Goal: Task Accomplishment & Management: Manage account settings

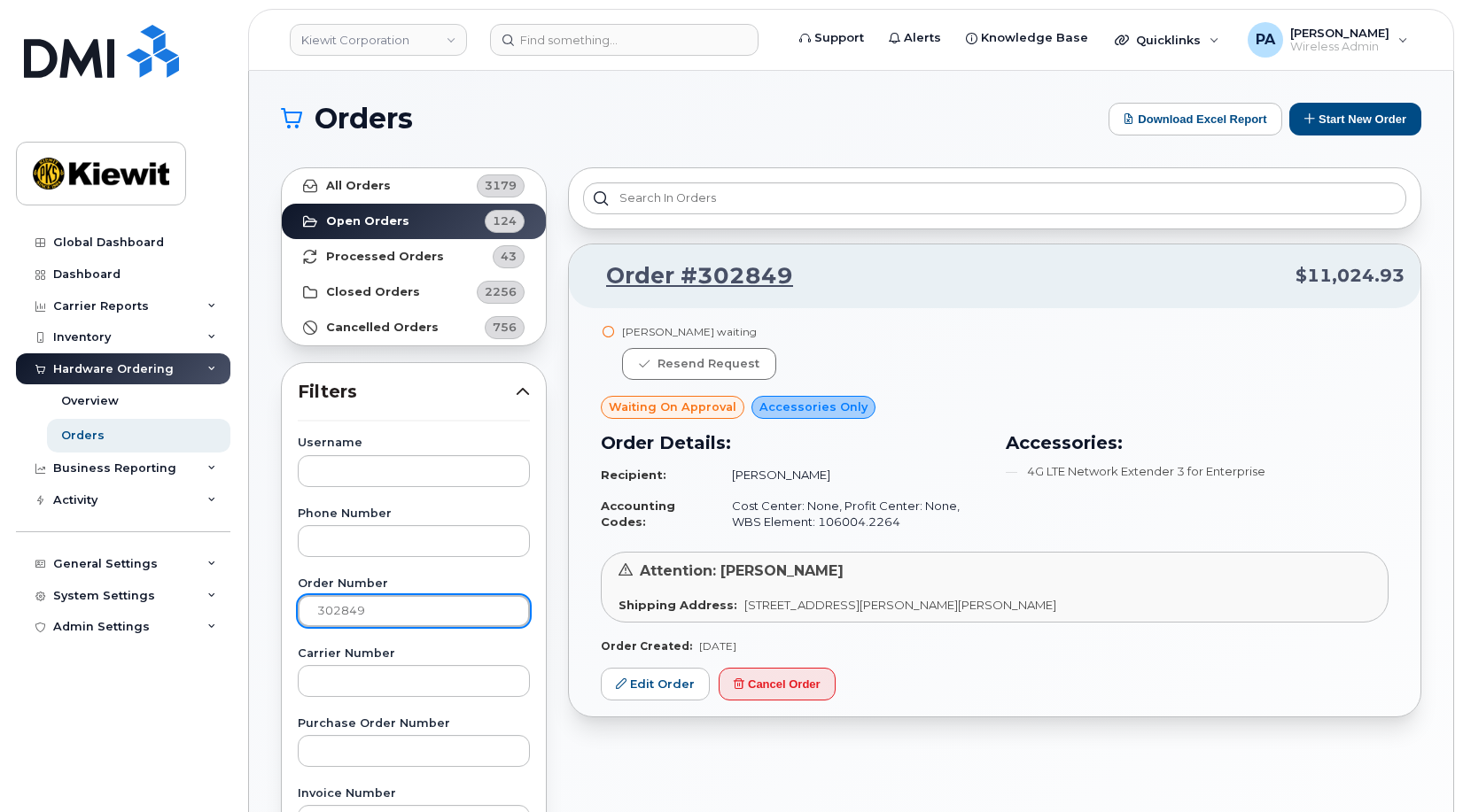
drag, startPoint x: 400, startPoint y: 601, endPoint x: -149, endPoint y: 566, distance: 550.1
click at [0, 566] on html "Kiewit Corporation Support Alerts Knowledge Base Quicklinks Suspend / Cancel De…" at bounding box center [731, 739] width 1463 height 1479
type input "302841"
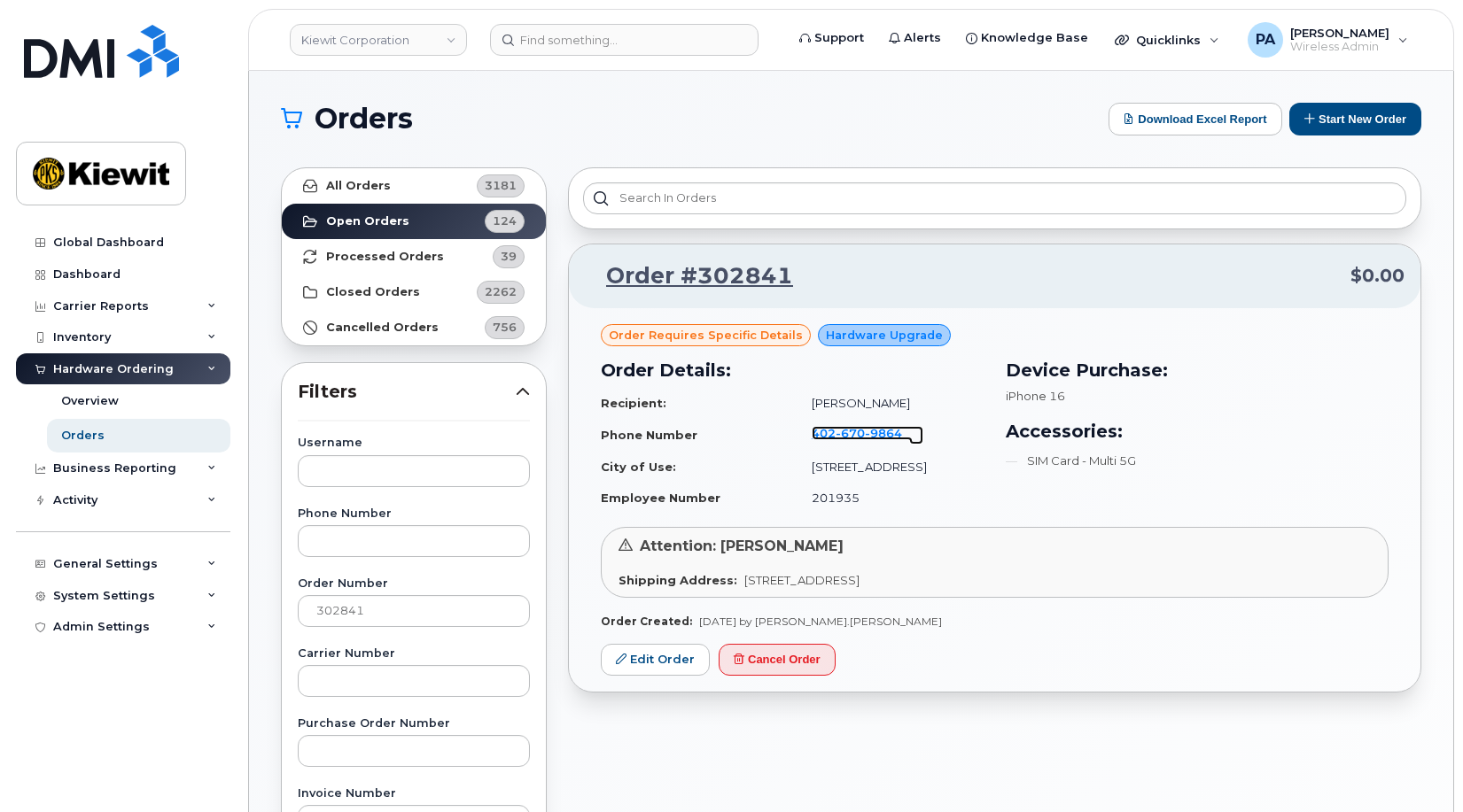
click at [855, 434] on span "670" at bounding box center [850, 433] width 29 height 14
click at [618, 675] on link "Edit Order" at bounding box center [655, 660] width 109 height 33
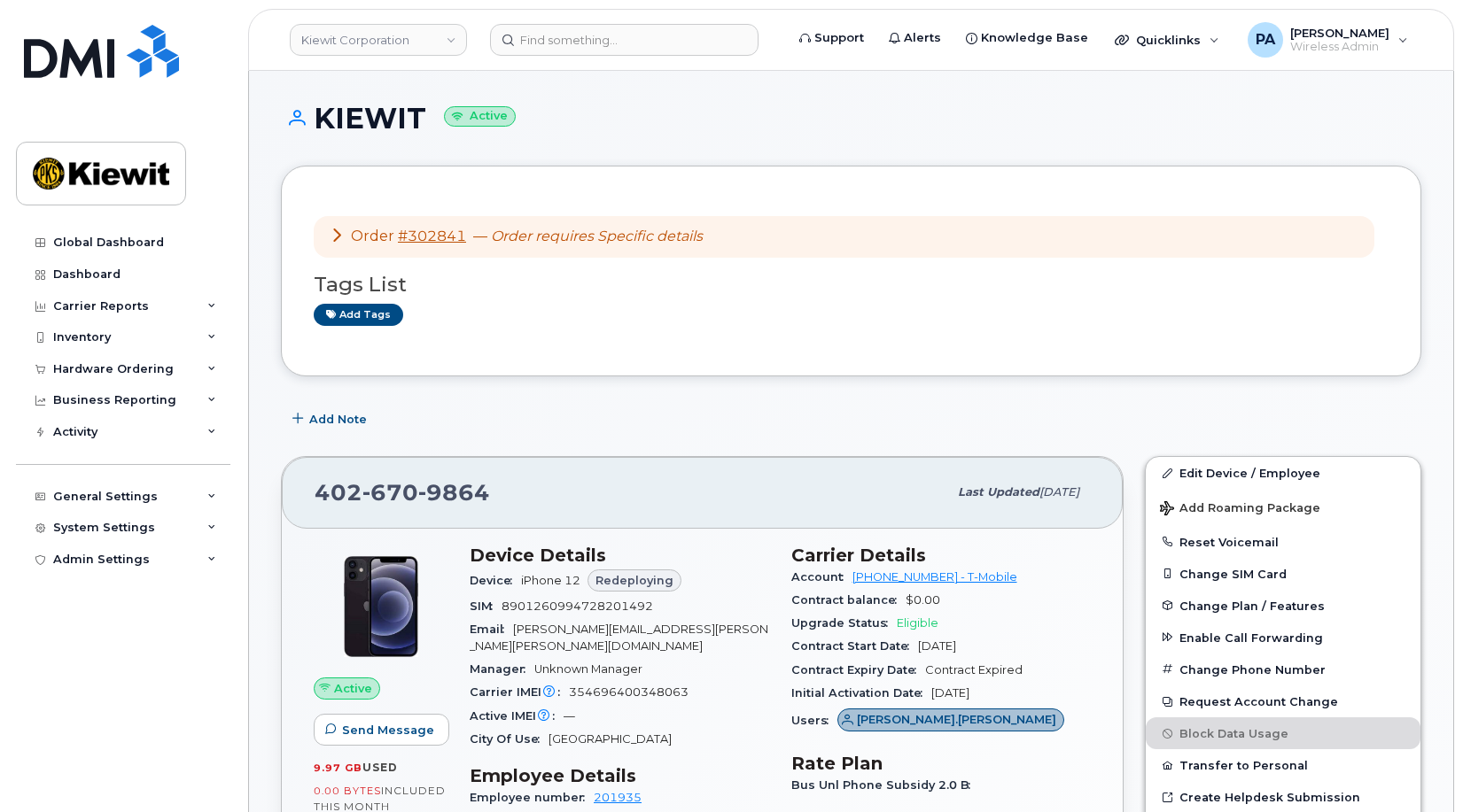
scroll to position [443, 0]
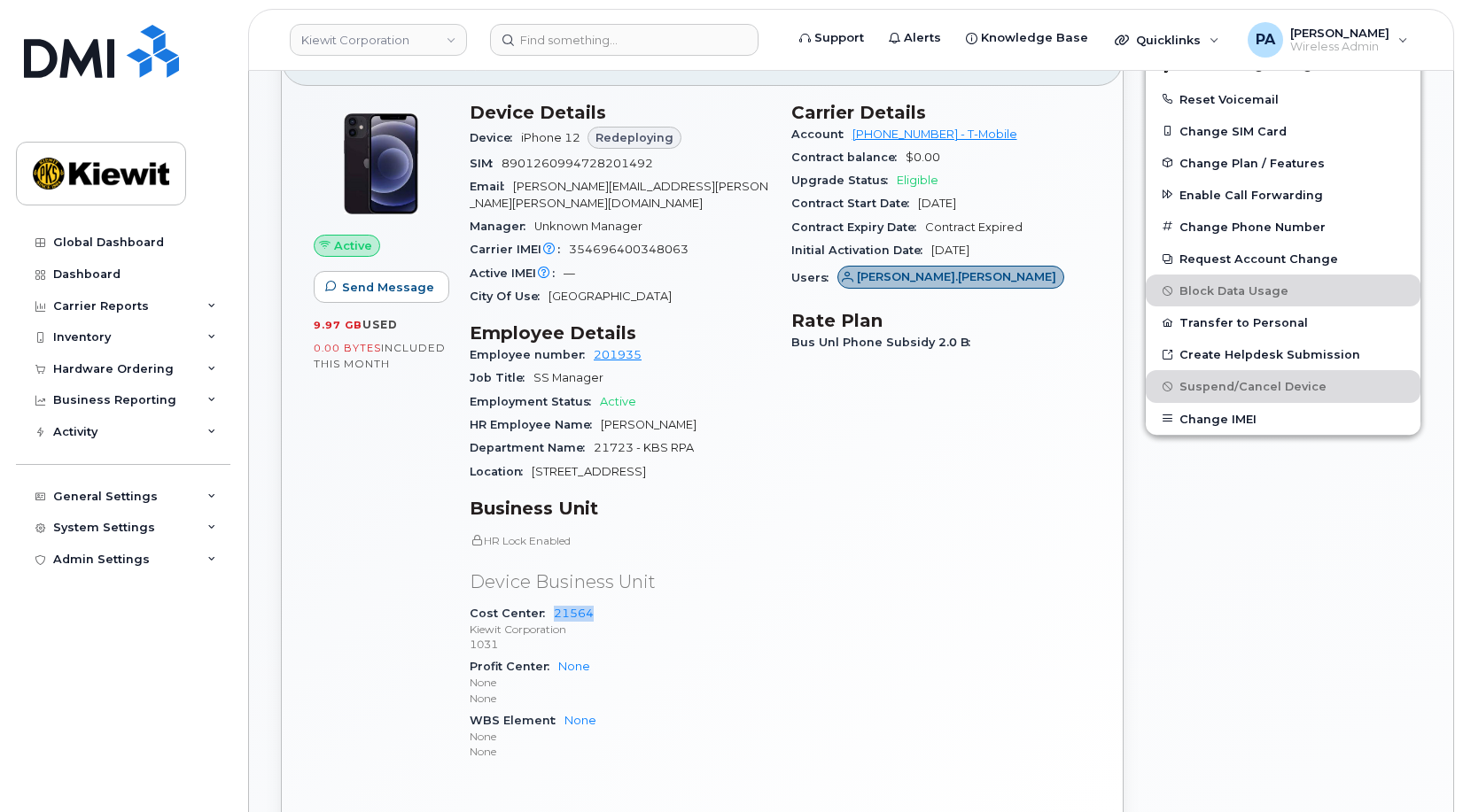
drag, startPoint x: 599, startPoint y: 593, endPoint x: 548, endPoint y: 593, distance: 51.0
click at [548, 602] on div "Cost Center 21564 Kiewit Corporation 1031" at bounding box center [619, 628] width 300 height 54
copy link "21564"
click at [117, 486] on div "General Settings" at bounding box center [123, 497] width 214 height 32
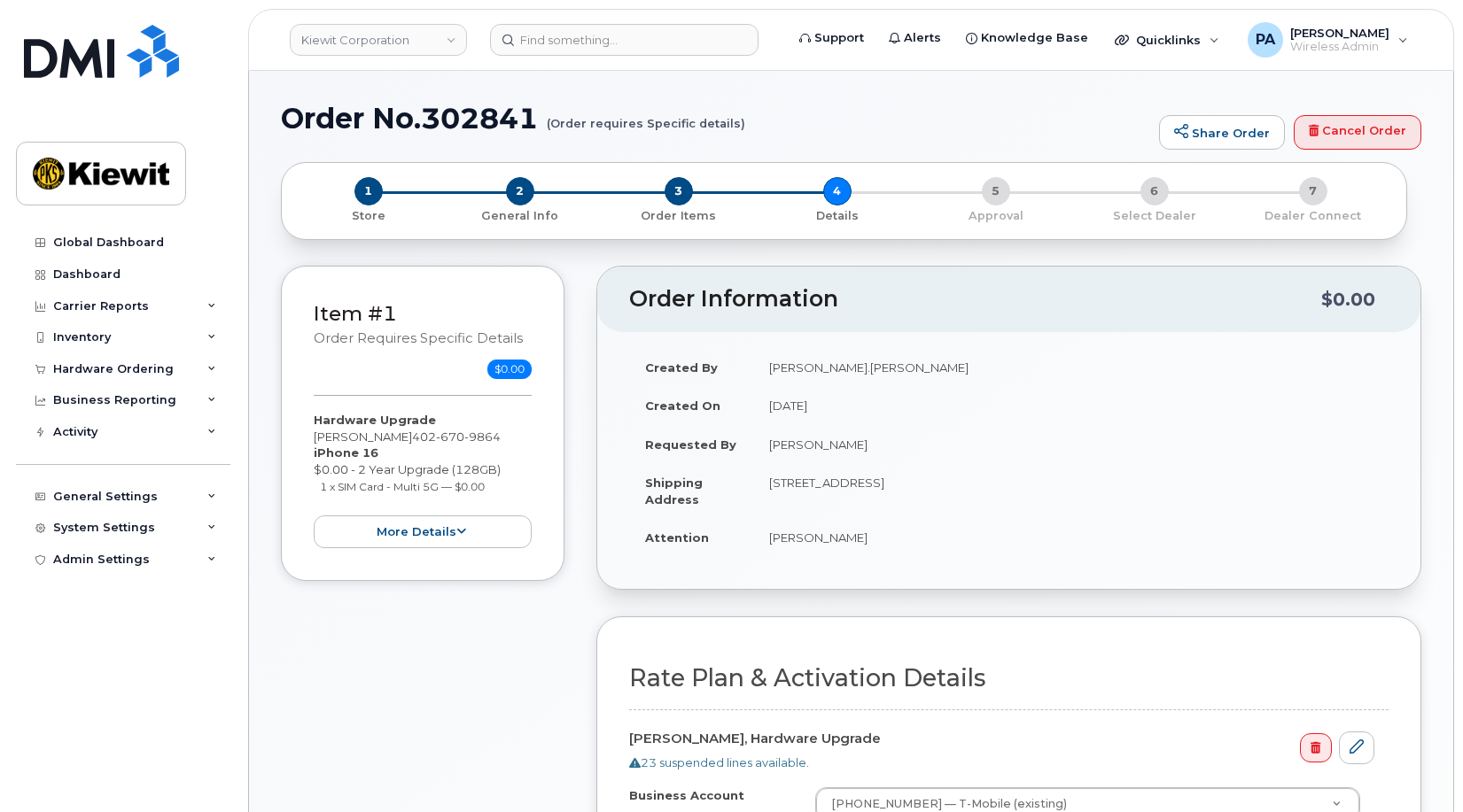
select select
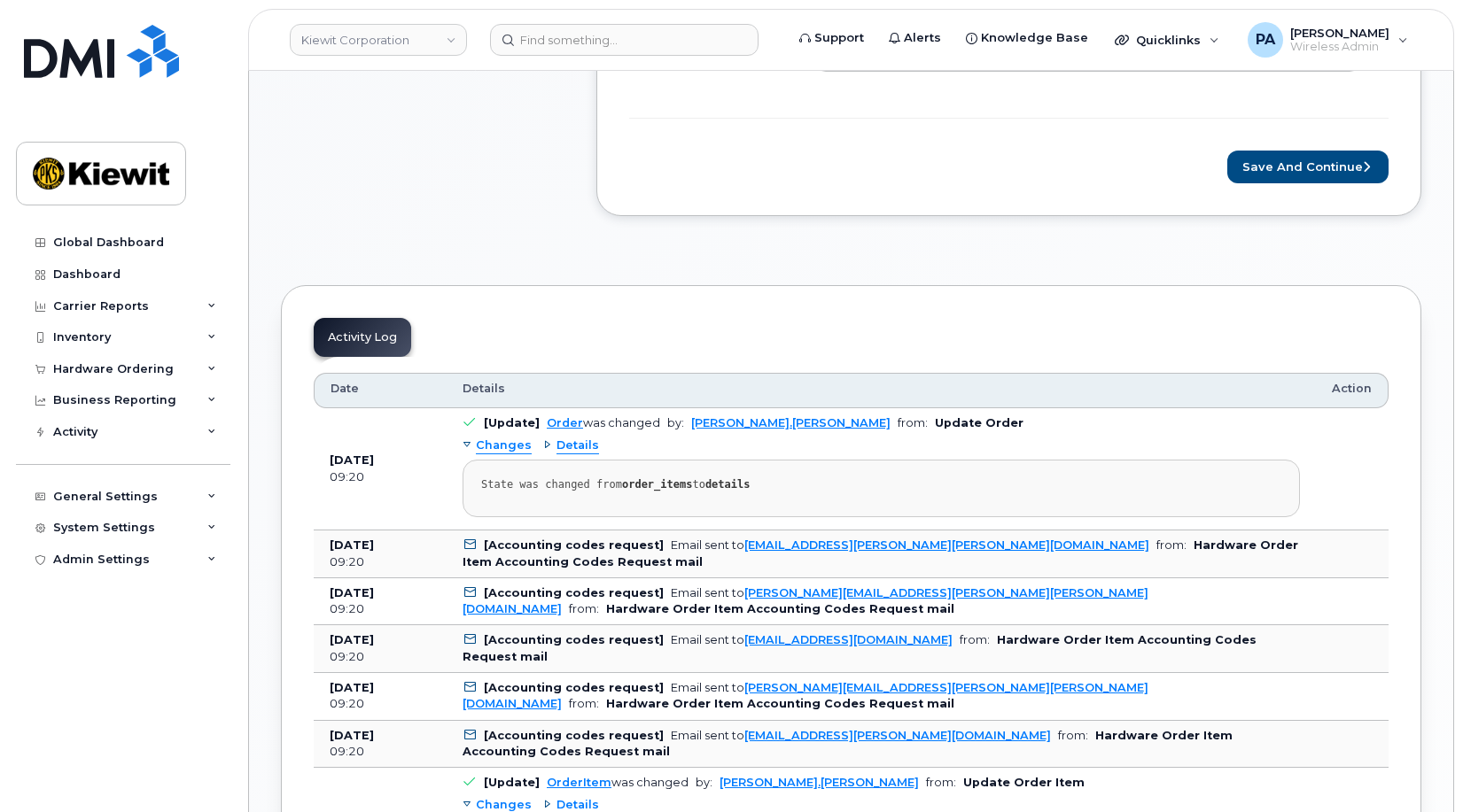
scroll to position [354, 0]
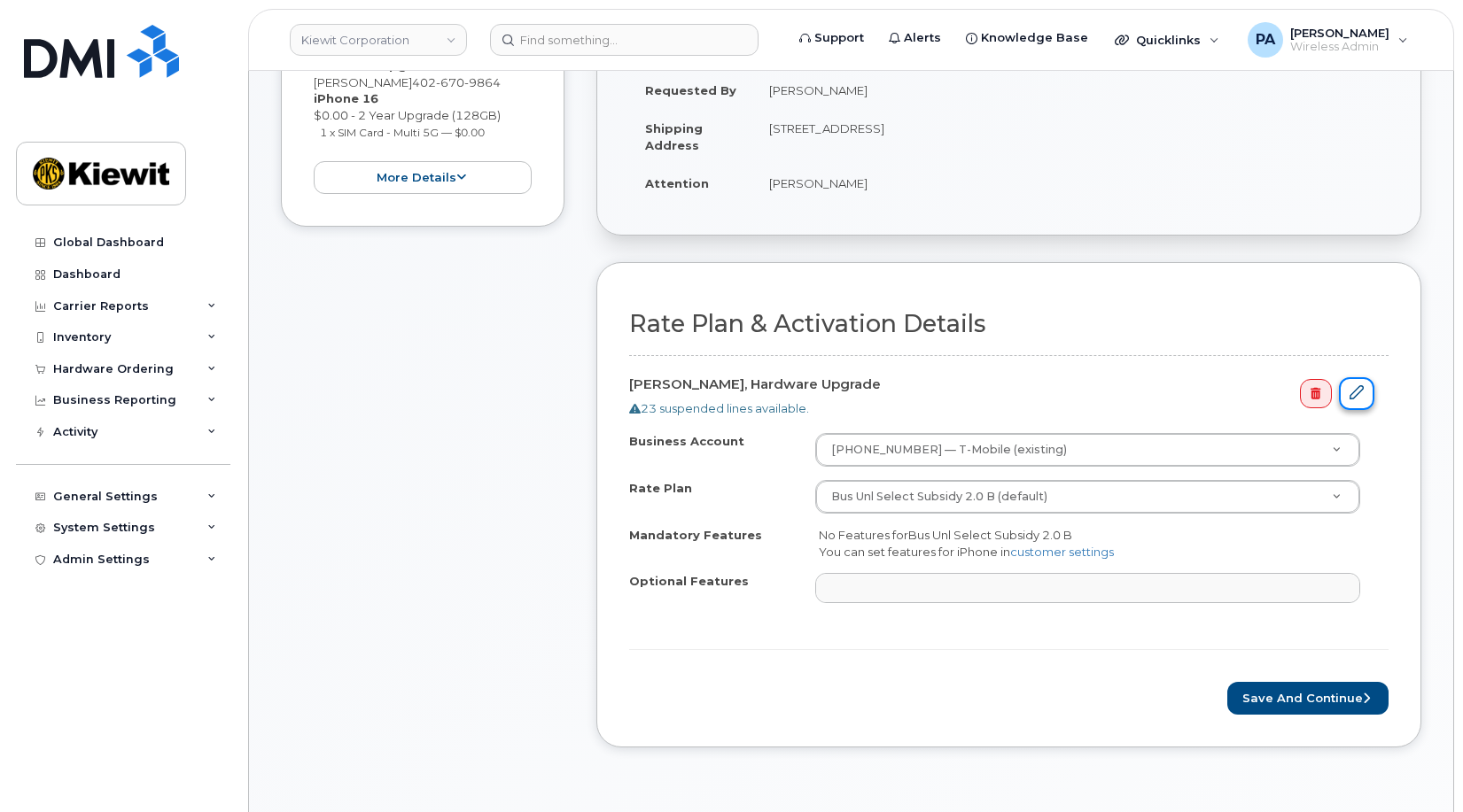
click at [1361, 397] on icon at bounding box center [1356, 391] width 14 height 14
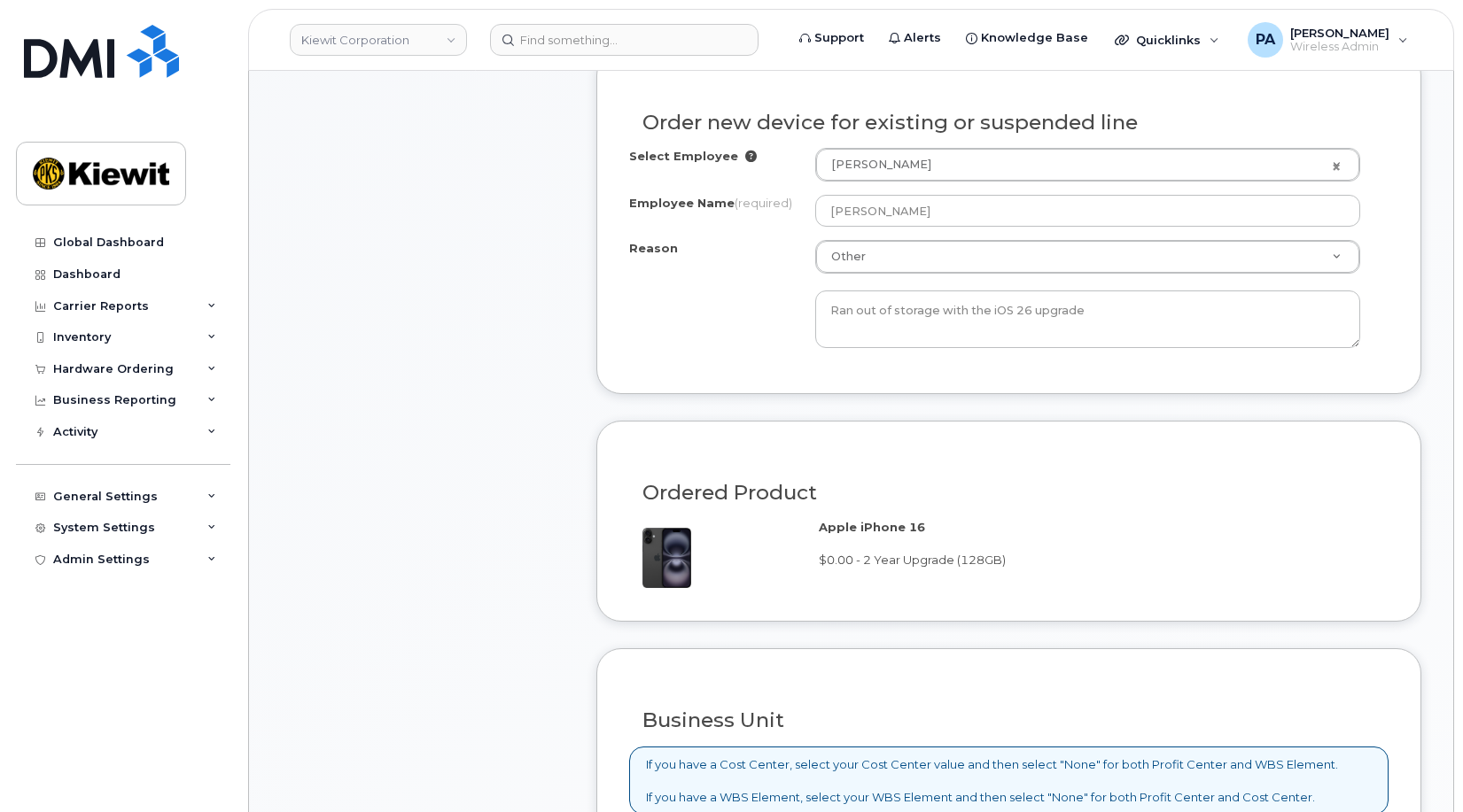
scroll to position [1328, 0]
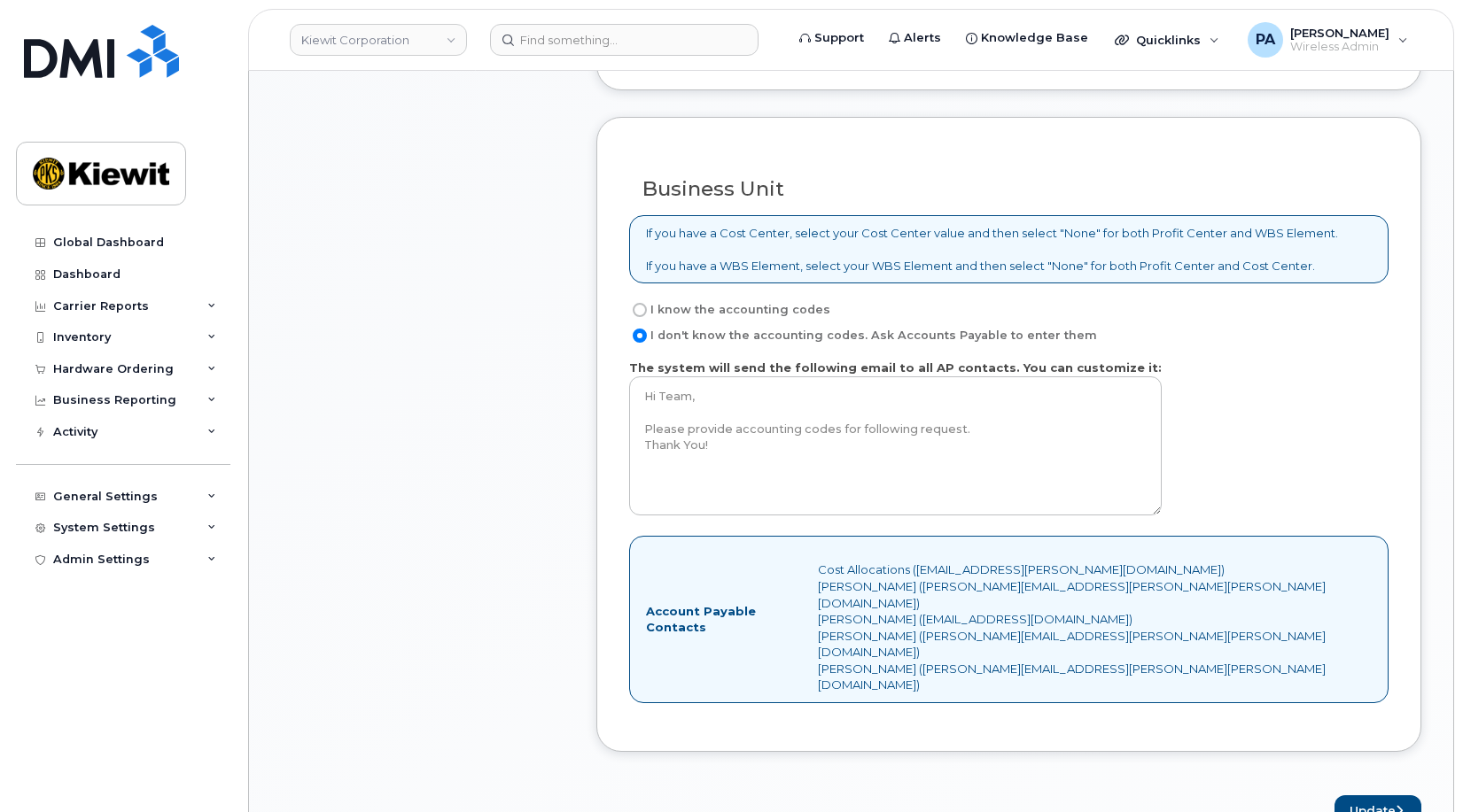
click at [764, 313] on label "I know the accounting codes" at bounding box center [730, 309] width 201 height 21
click at [647, 313] on input "I know the accounting codes" at bounding box center [639, 309] width 14 height 14
radio input "true"
select select
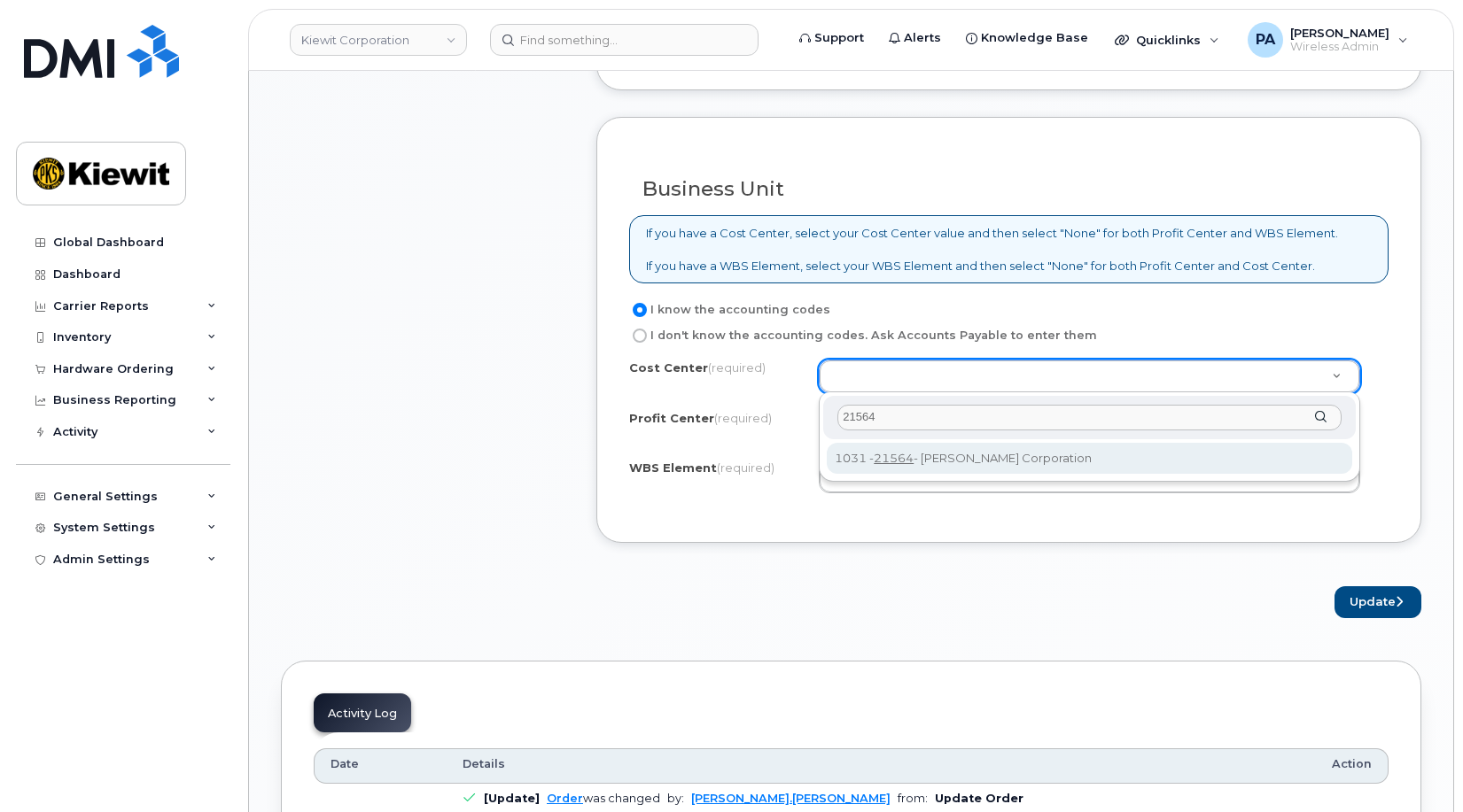
type input "21564"
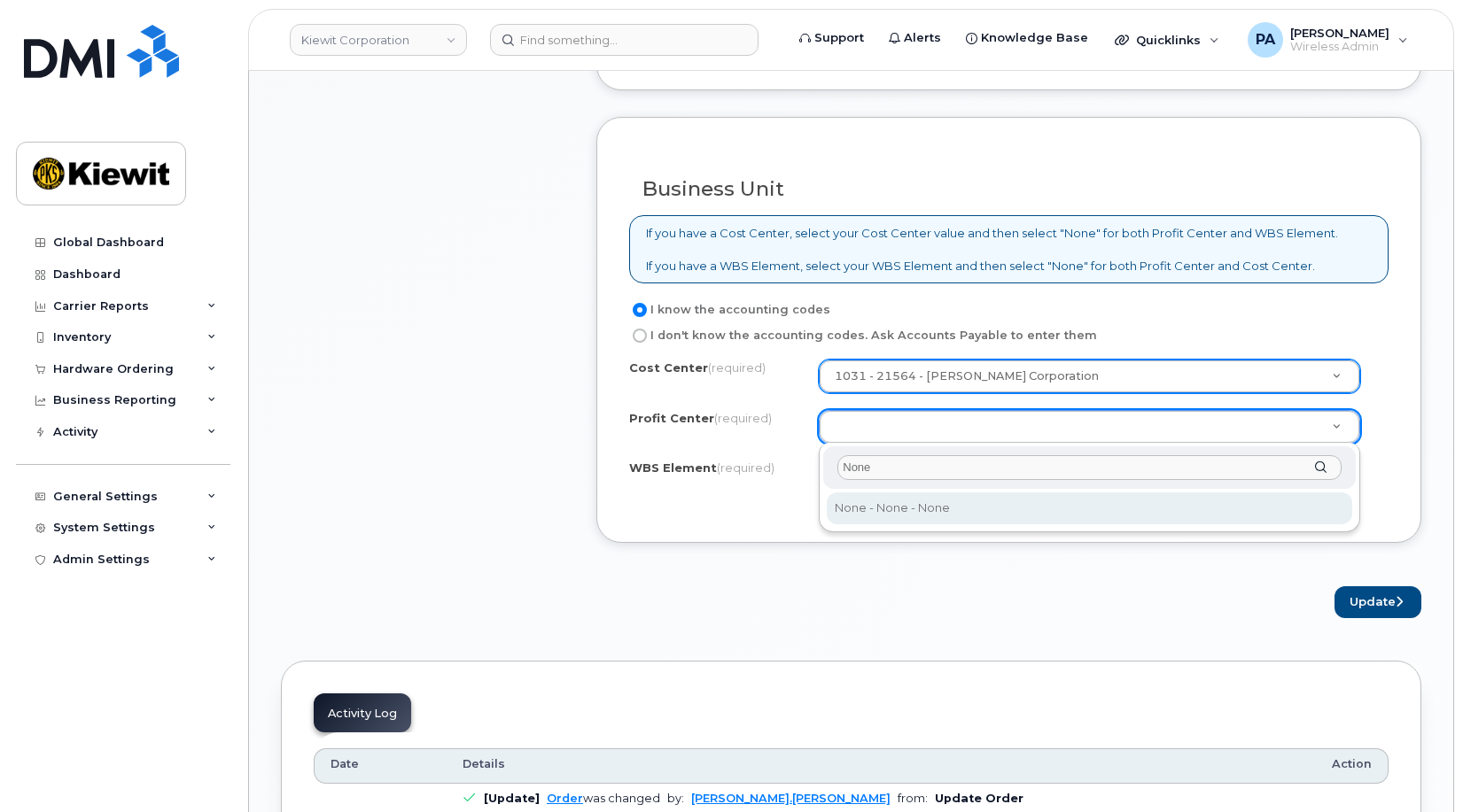
type input "None"
select select "None"
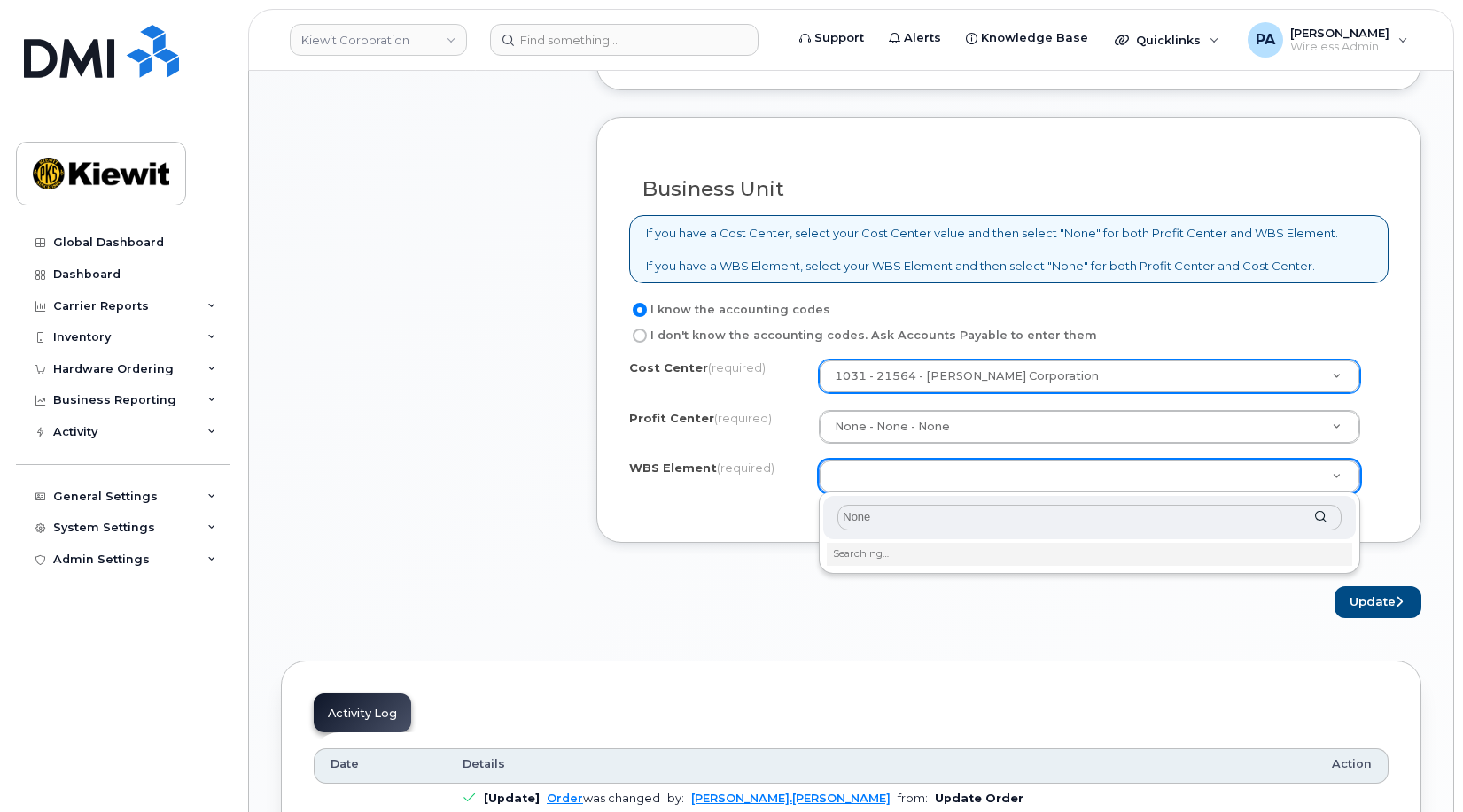
type input "None"
click at [887, 555] on li "Searching…" at bounding box center [1089, 554] width 525 height 23
type input "None"
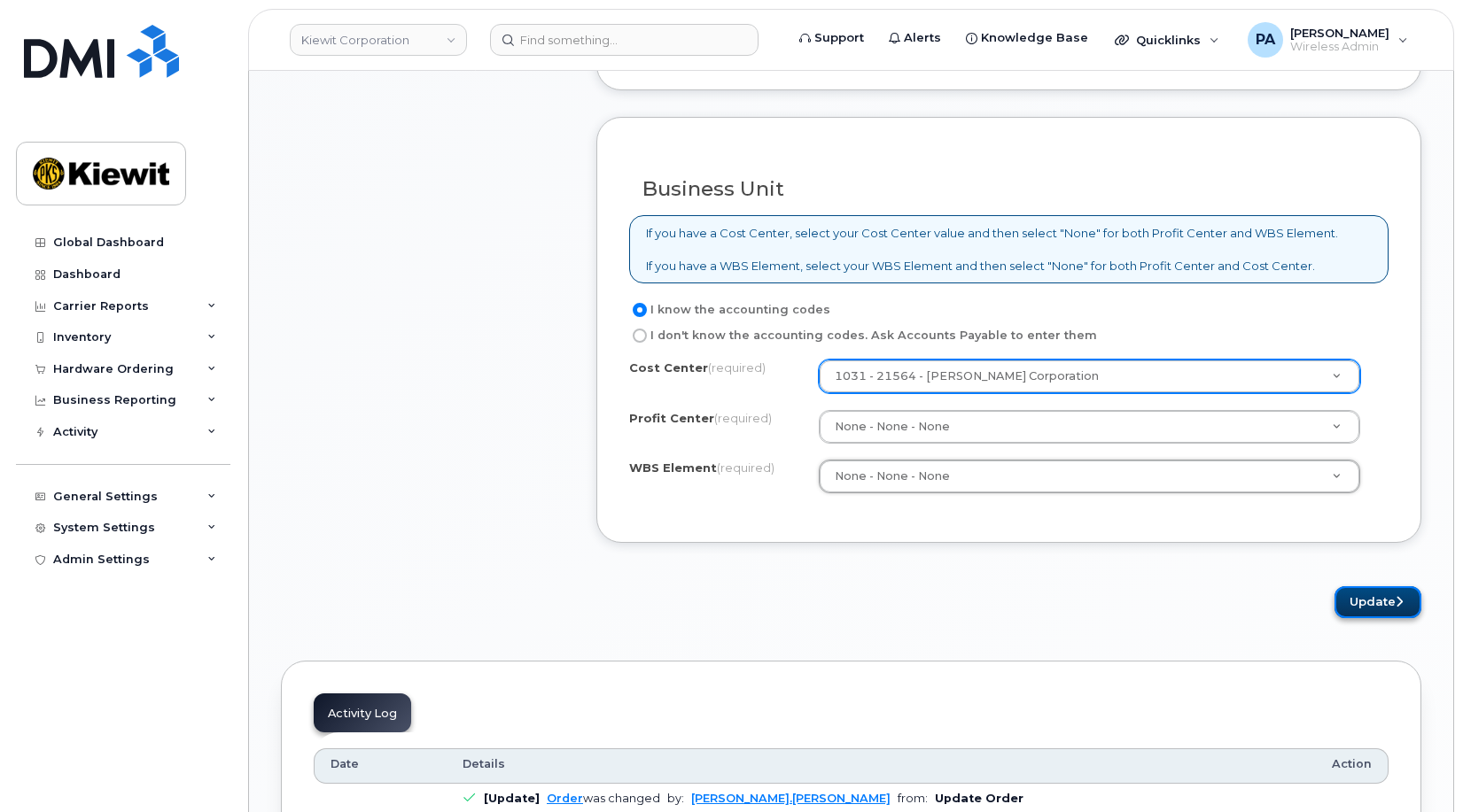
click at [1377, 613] on button "Update" at bounding box center [1377, 603] width 87 height 33
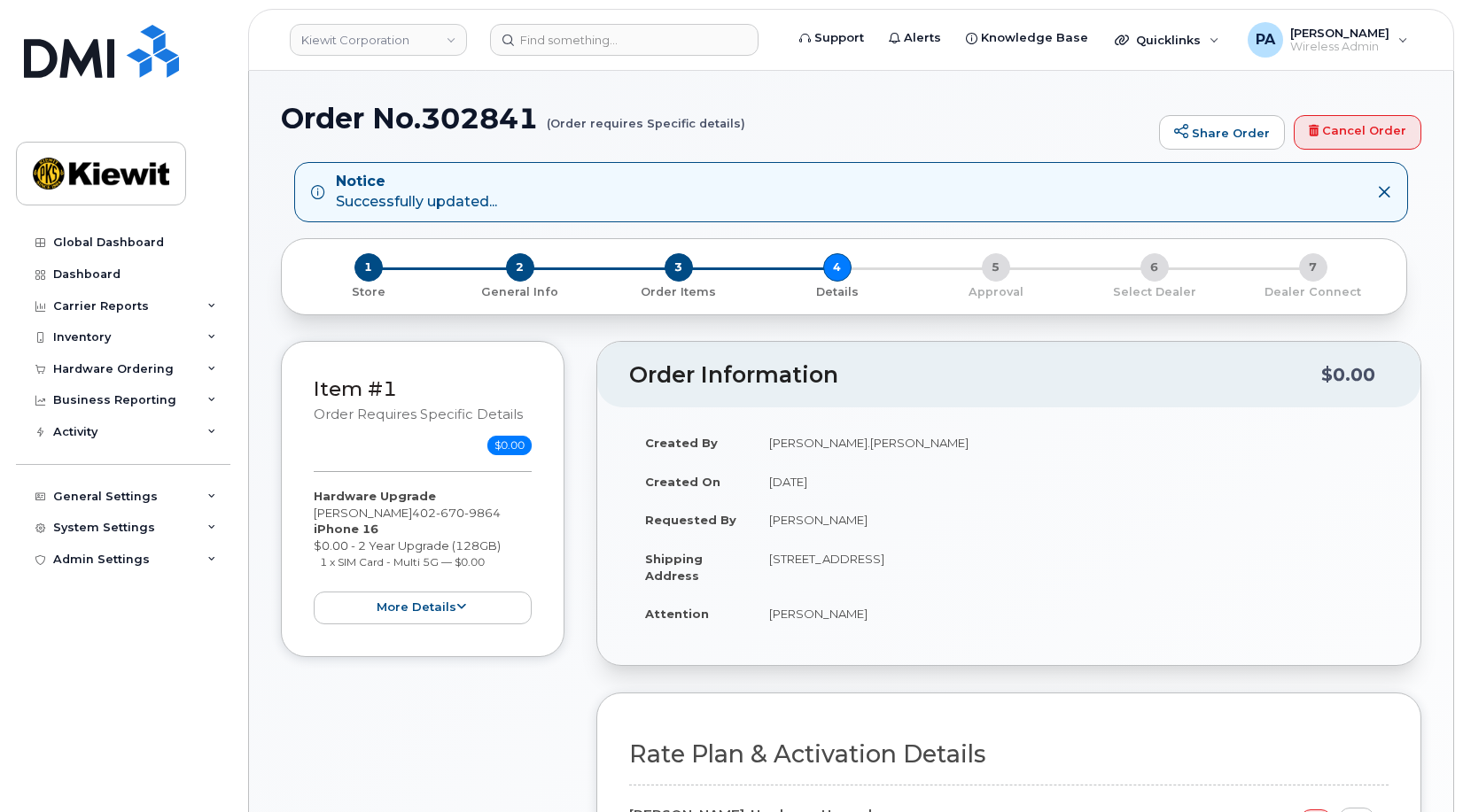
select select
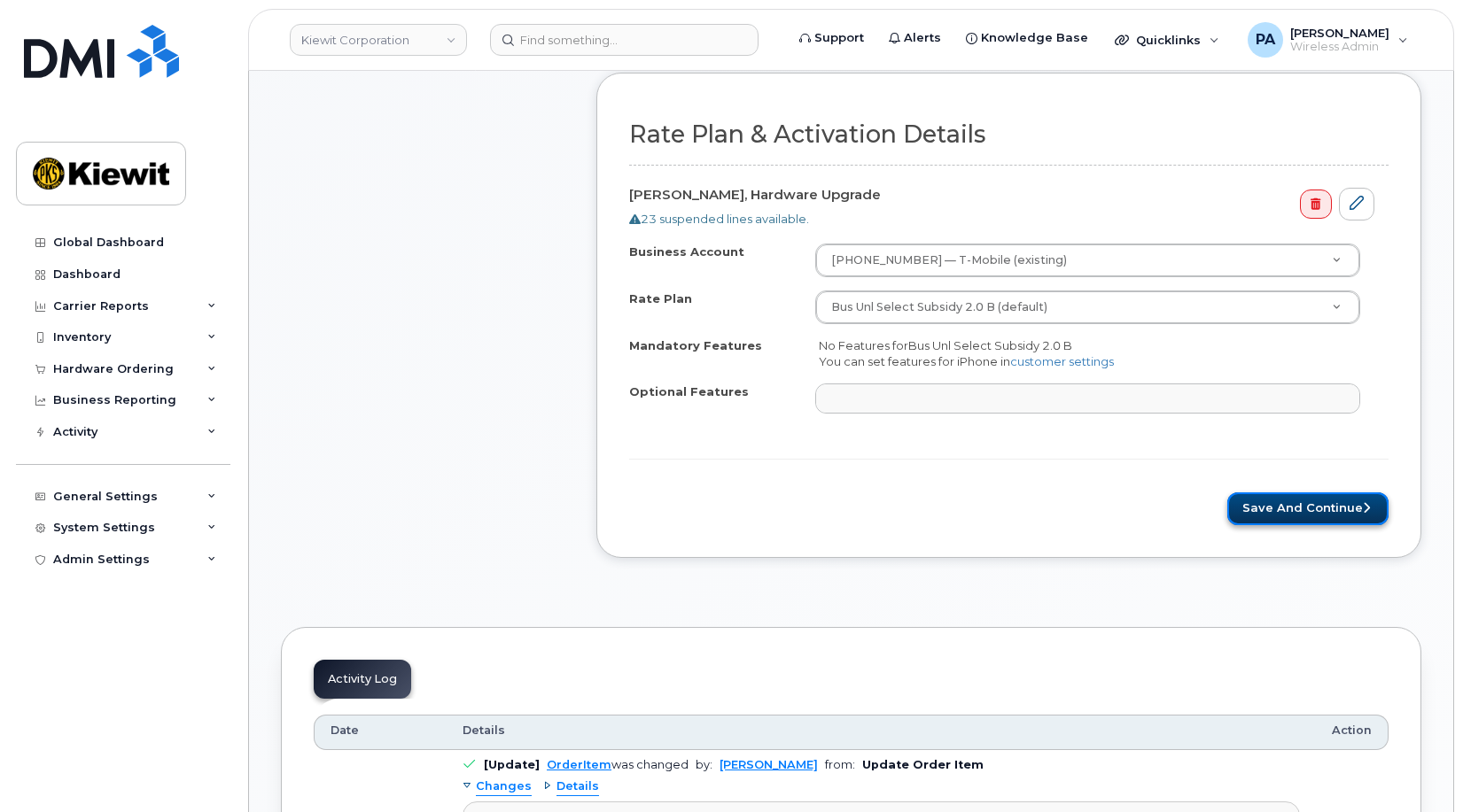
click at [1307, 510] on button "Save and Continue" at bounding box center [1307, 508] width 161 height 33
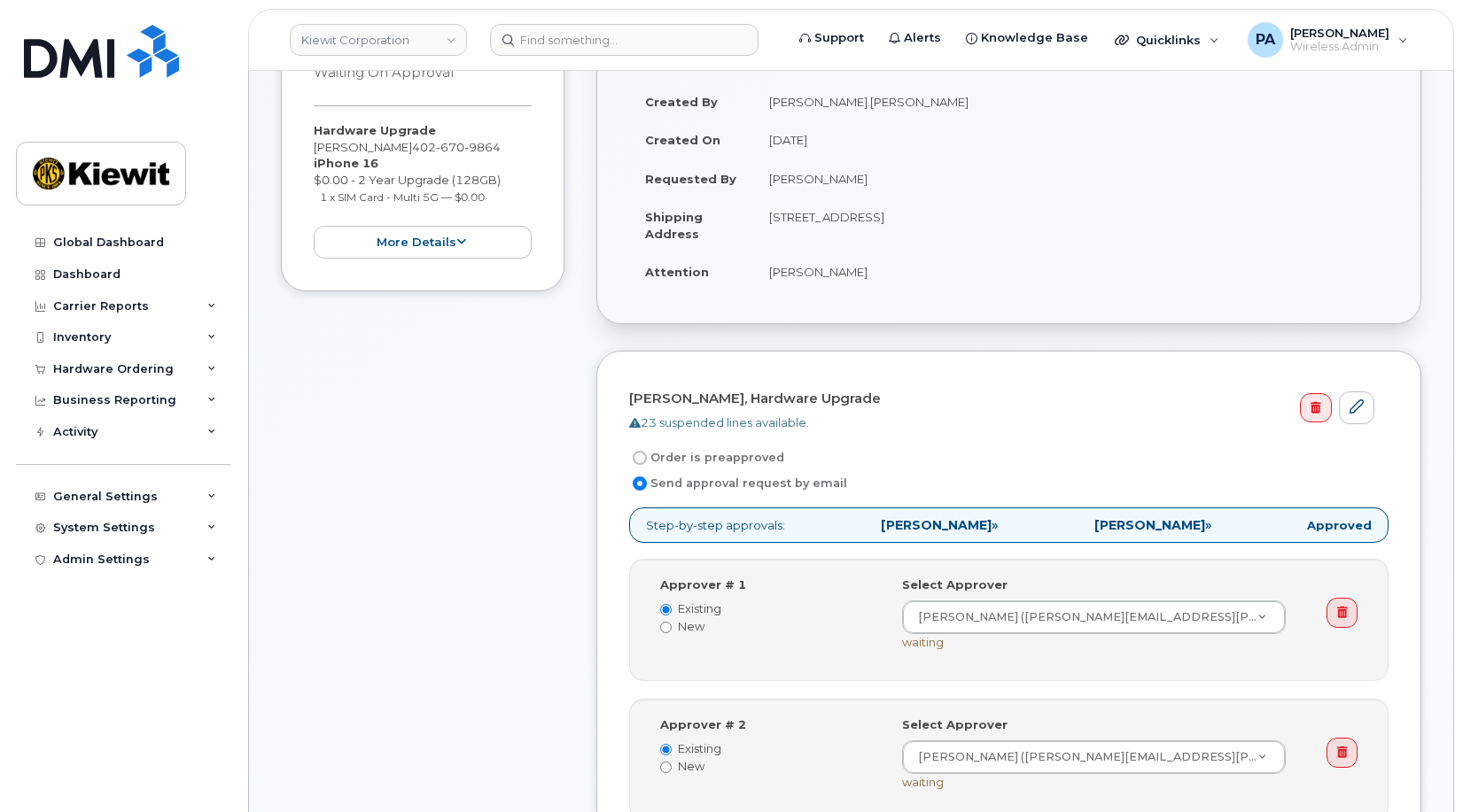
scroll to position [620, 0]
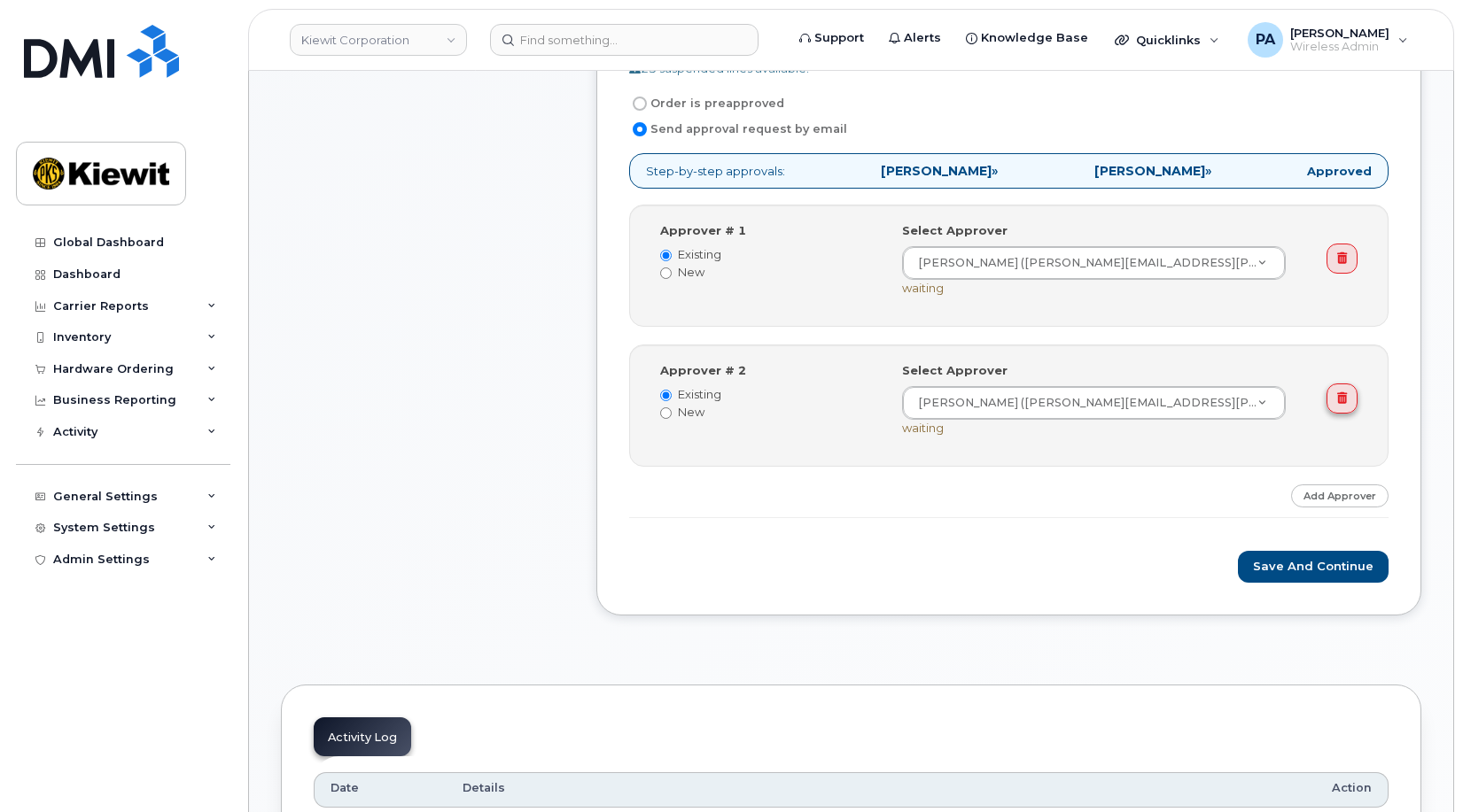
click at [1340, 397] on icon at bounding box center [1341, 398] width 10 height 12
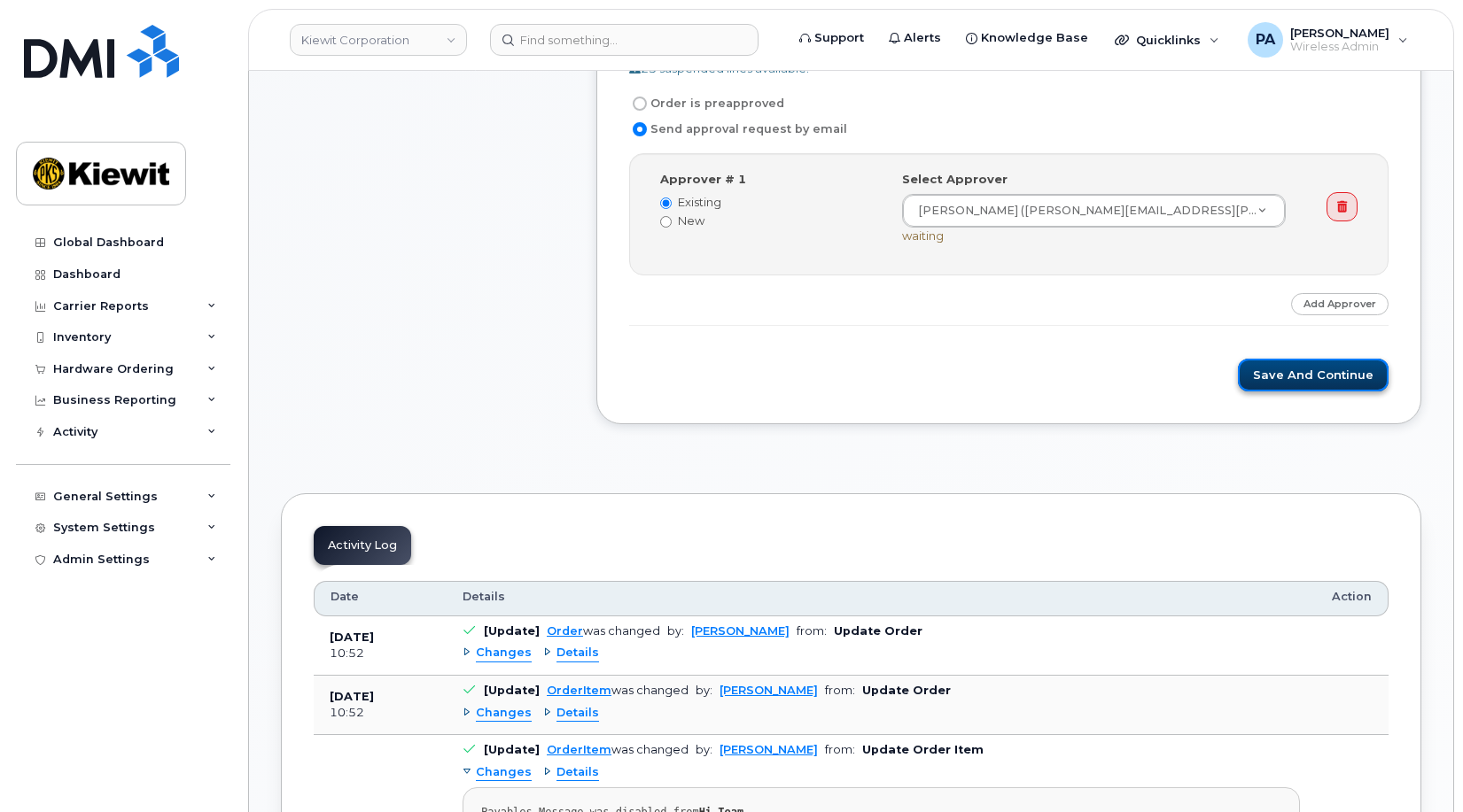
click at [1306, 364] on button "Save and Continue" at bounding box center [1313, 375] width 151 height 33
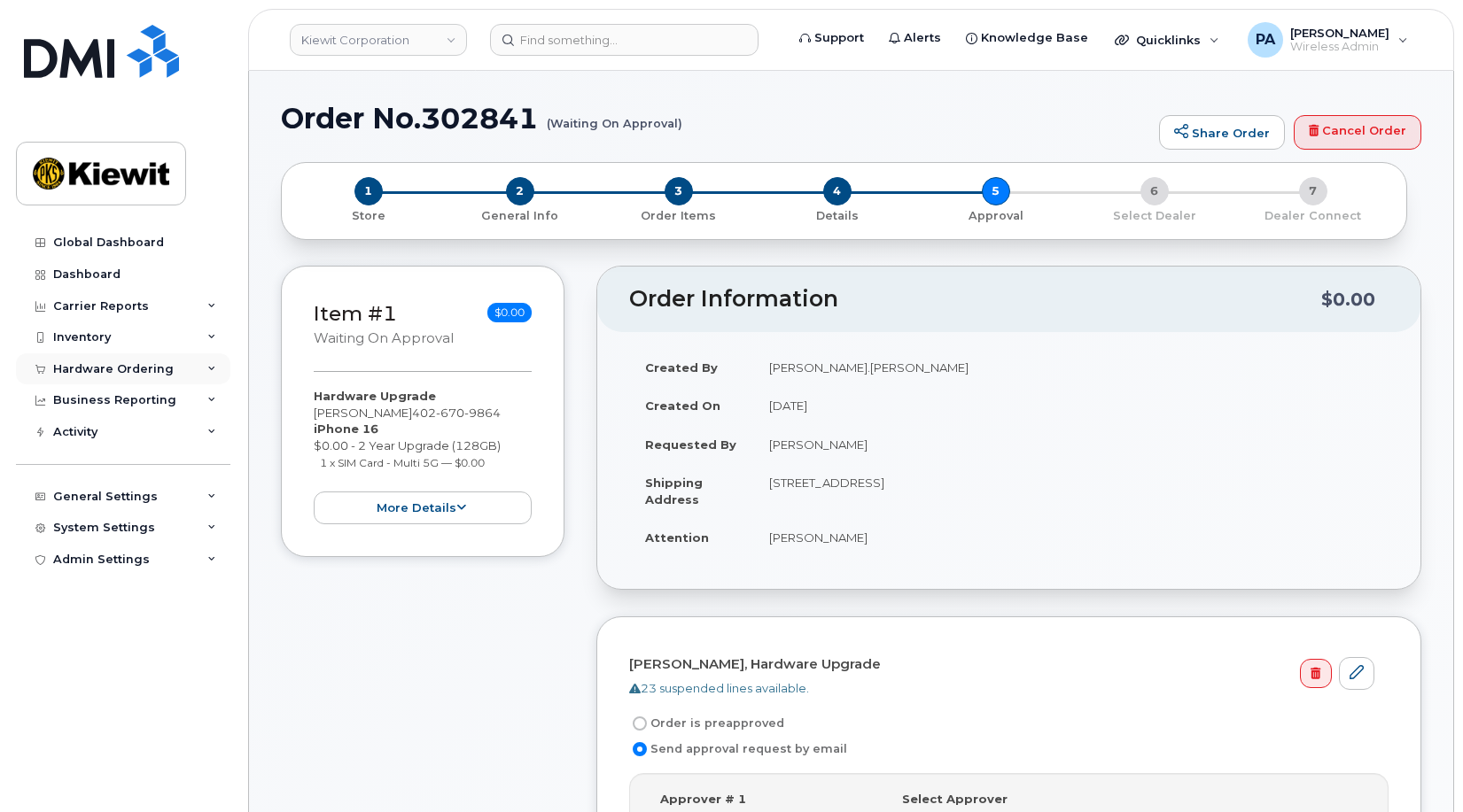
click at [142, 363] on div "Hardware Ordering" at bounding box center [113, 369] width 121 height 14
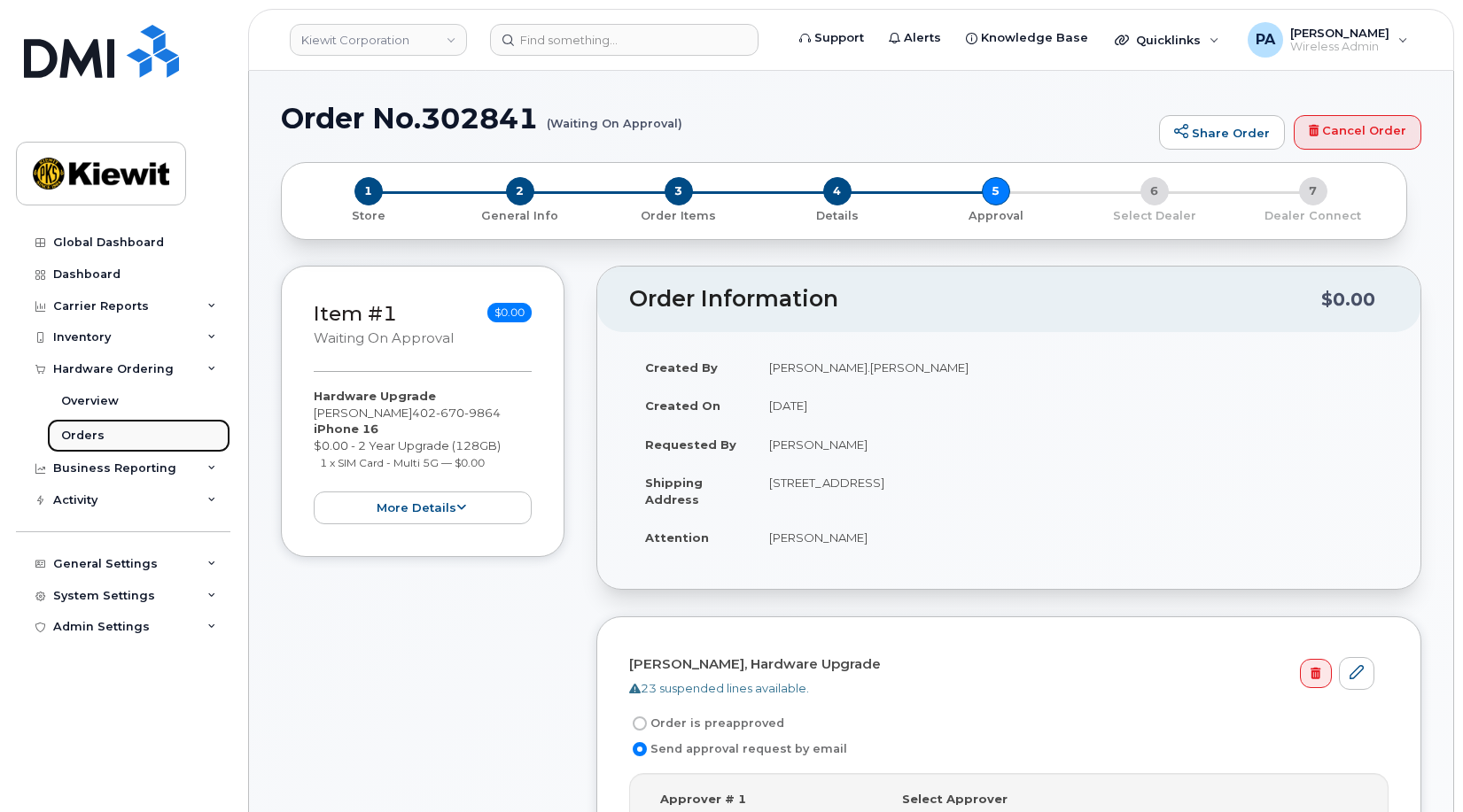
click at [110, 433] on link "Orders" at bounding box center [138, 435] width 183 height 34
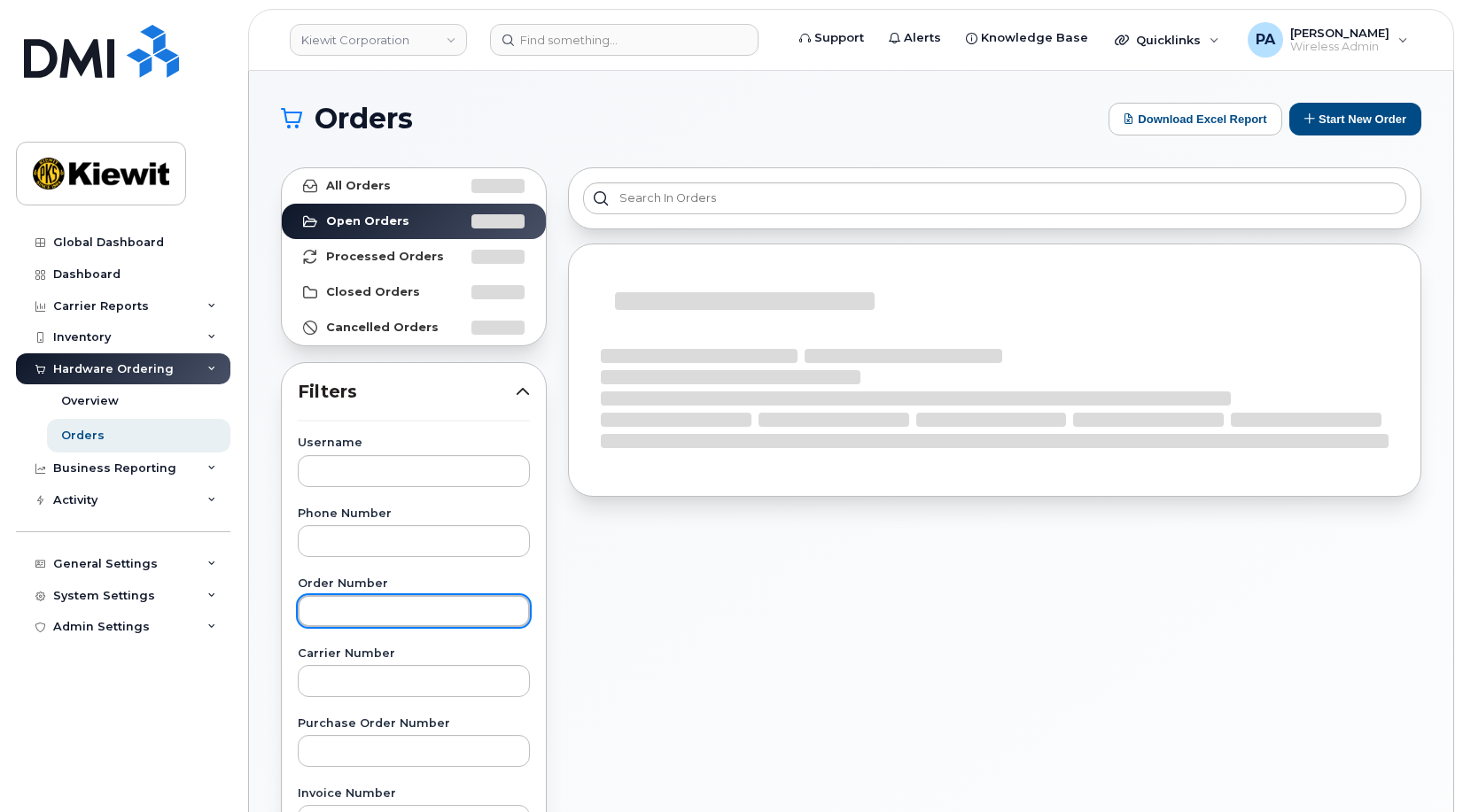
click at [419, 612] on input "text" at bounding box center [414, 611] width 232 height 32
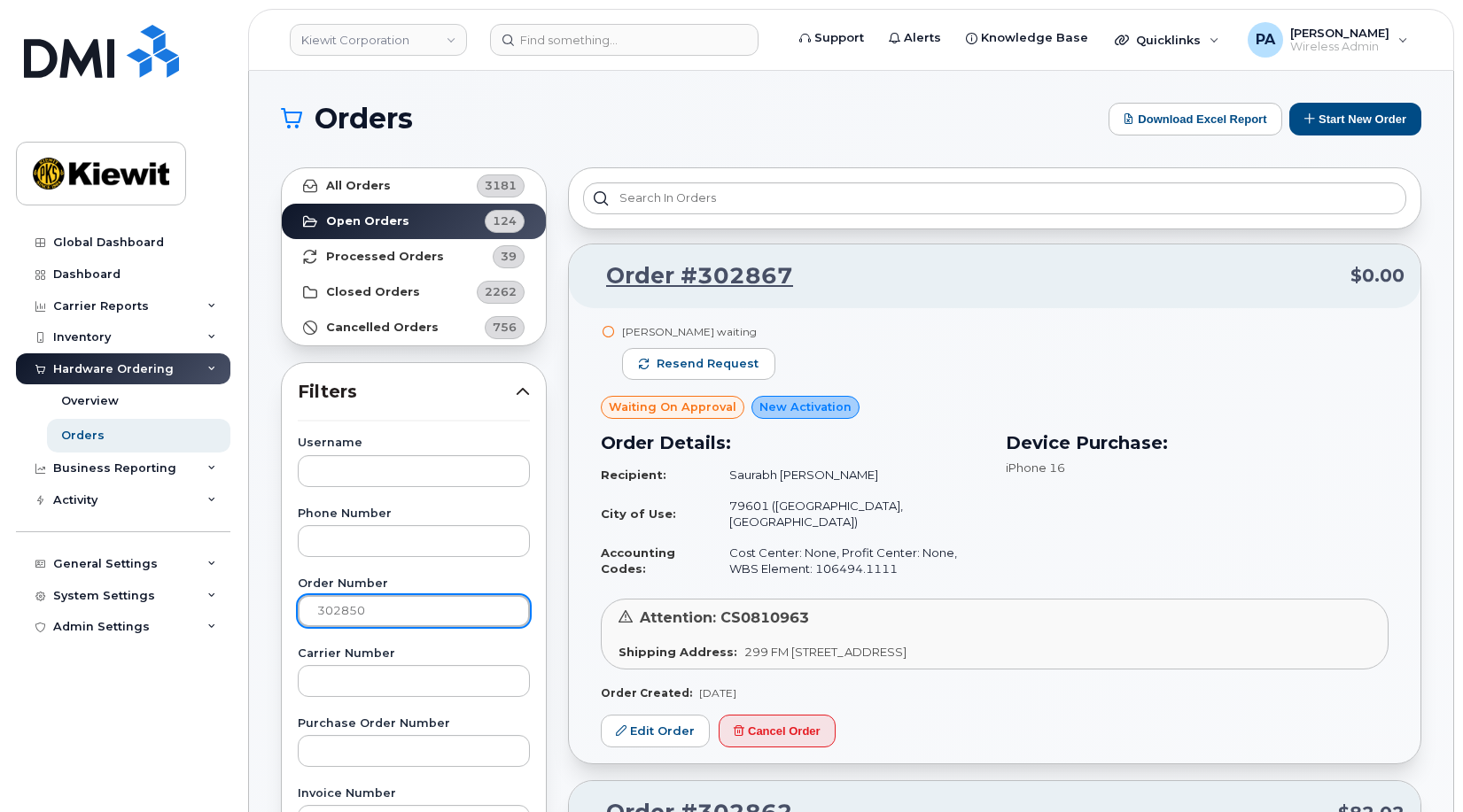
type input "302850"
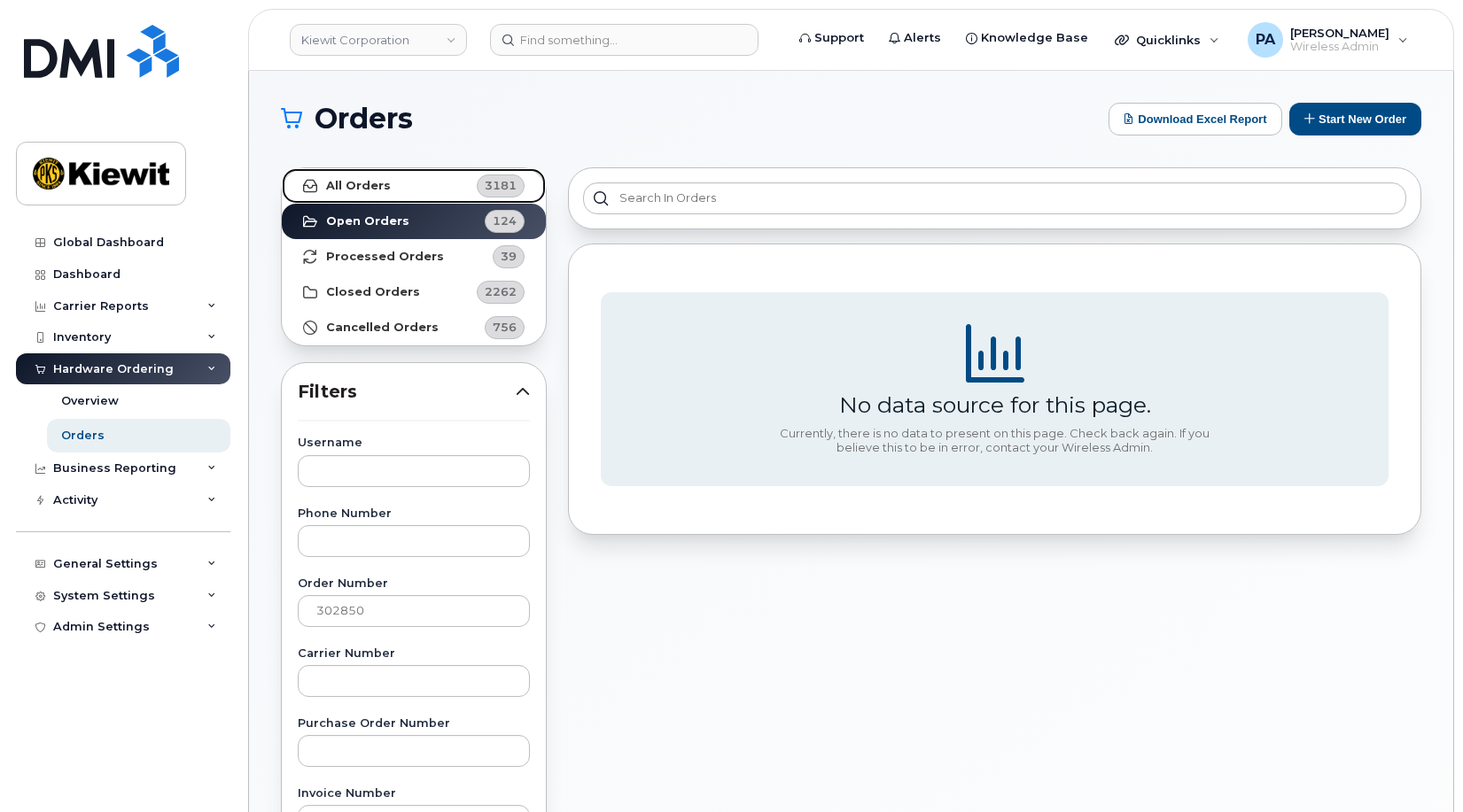
click at [379, 202] on link "All Orders 3181" at bounding box center [414, 186] width 264 height 36
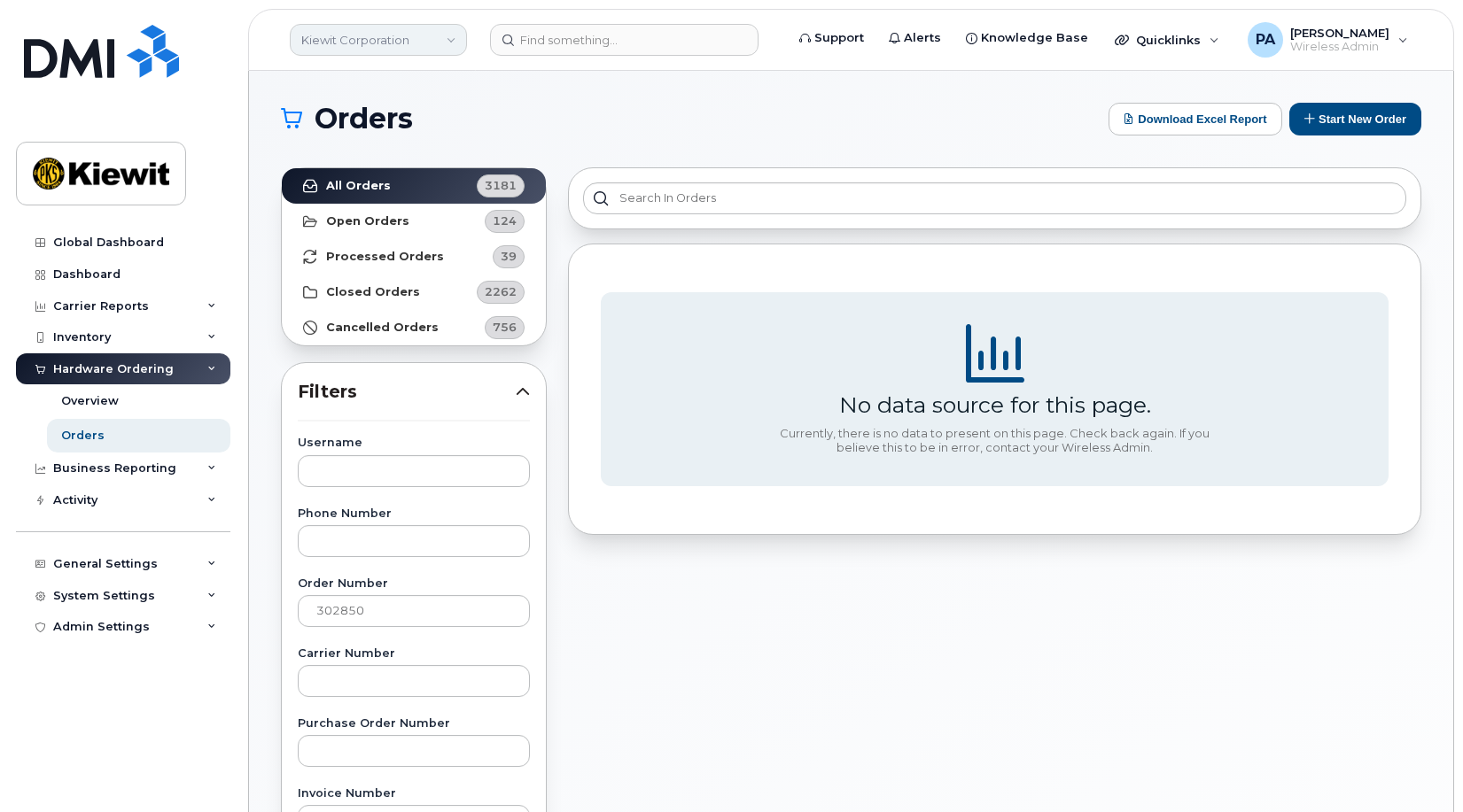
click at [369, 34] on link "Kiewit Corporation" at bounding box center [379, 39] width 177 height 32
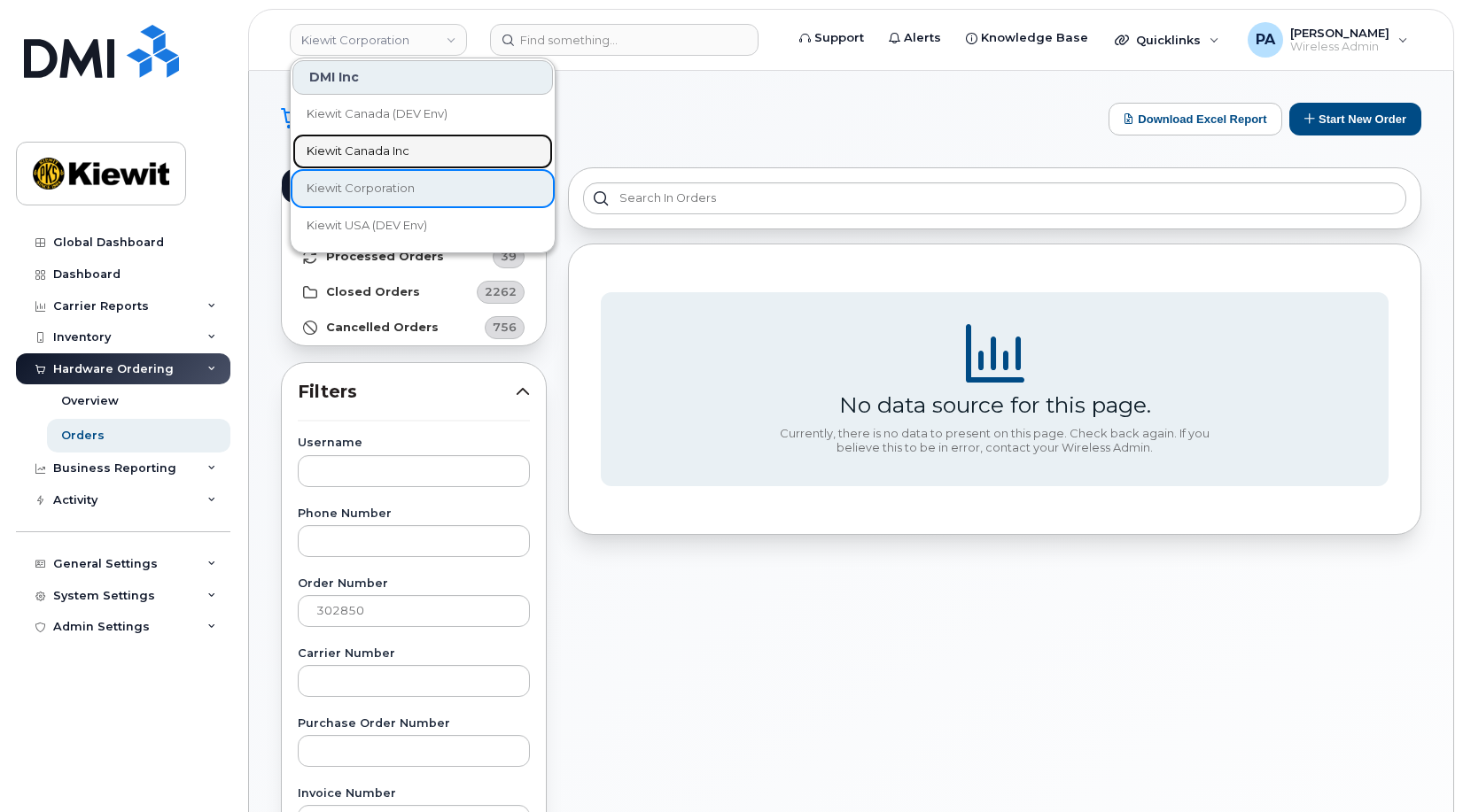
drag, startPoint x: 366, startPoint y: 159, endPoint x: 126, endPoint y: 108, distance: 245.4
click at [366, 159] on span "Kiewit Canada Inc" at bounding box center [358, 151] width 102 height 17
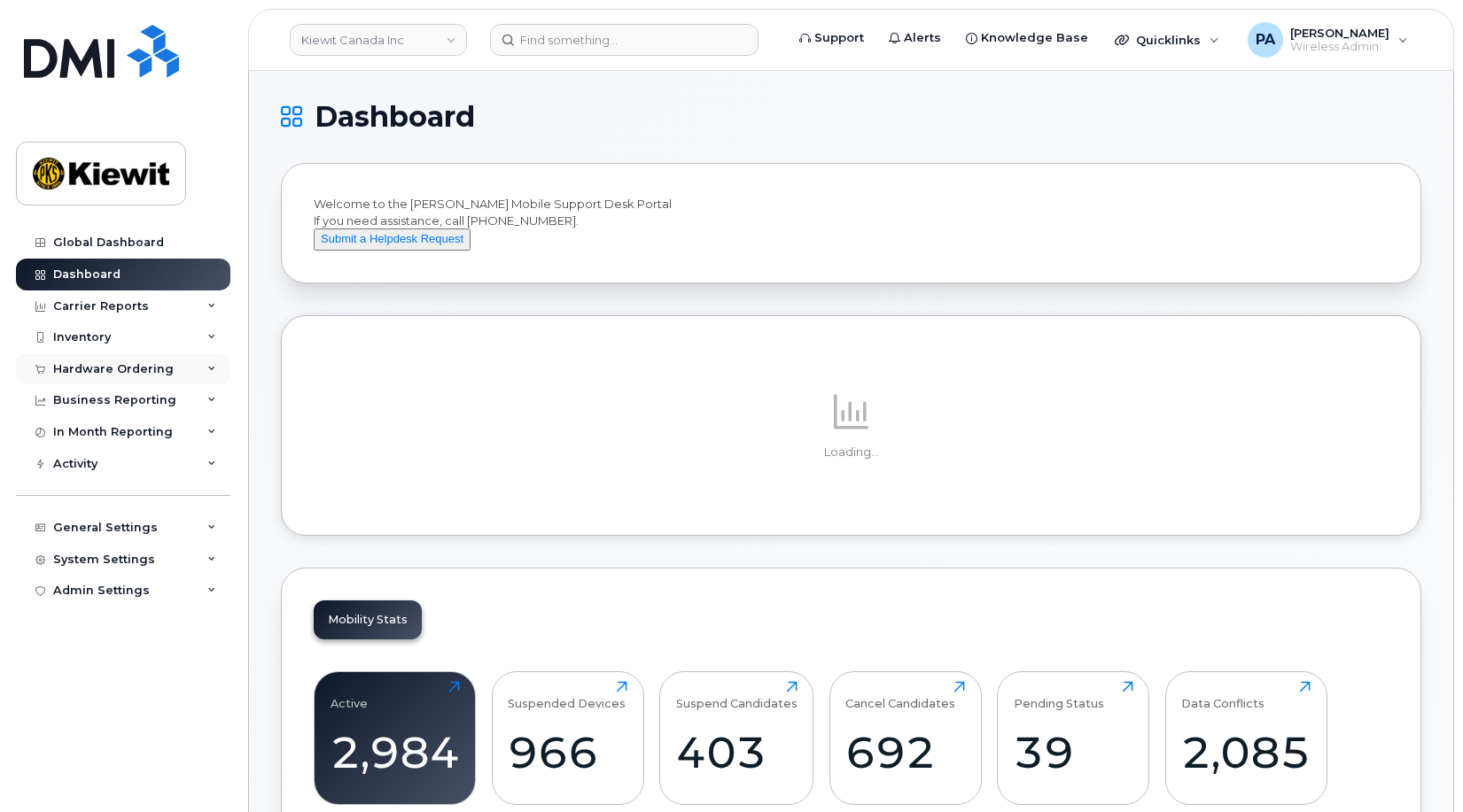
click at [77, 367] on div "Hardware Ordering" at bounding box center [113, 369] width 121 height 14
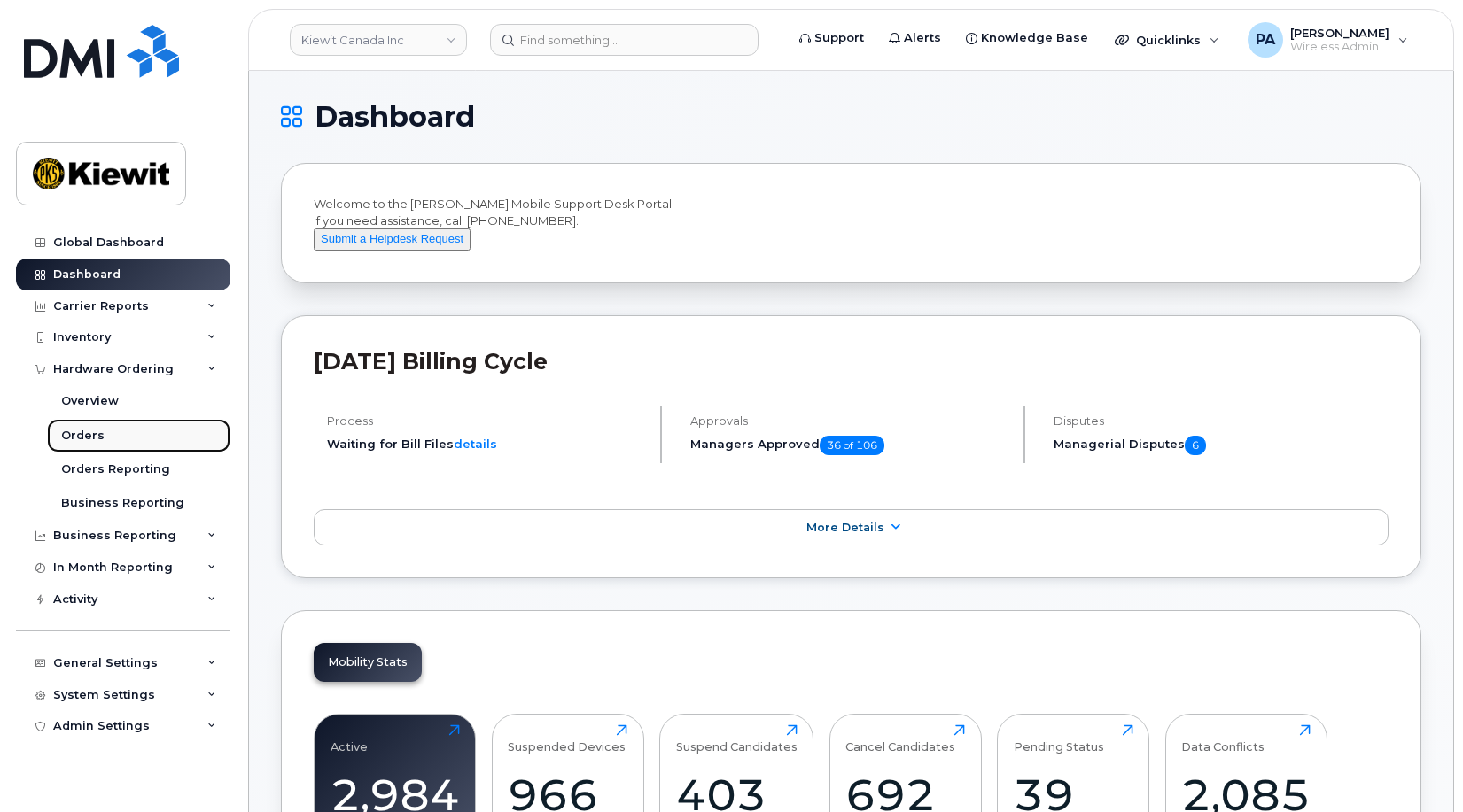
click at [98, 429] on div "Orders" at bounding box center [82, 435] width 43 height 16
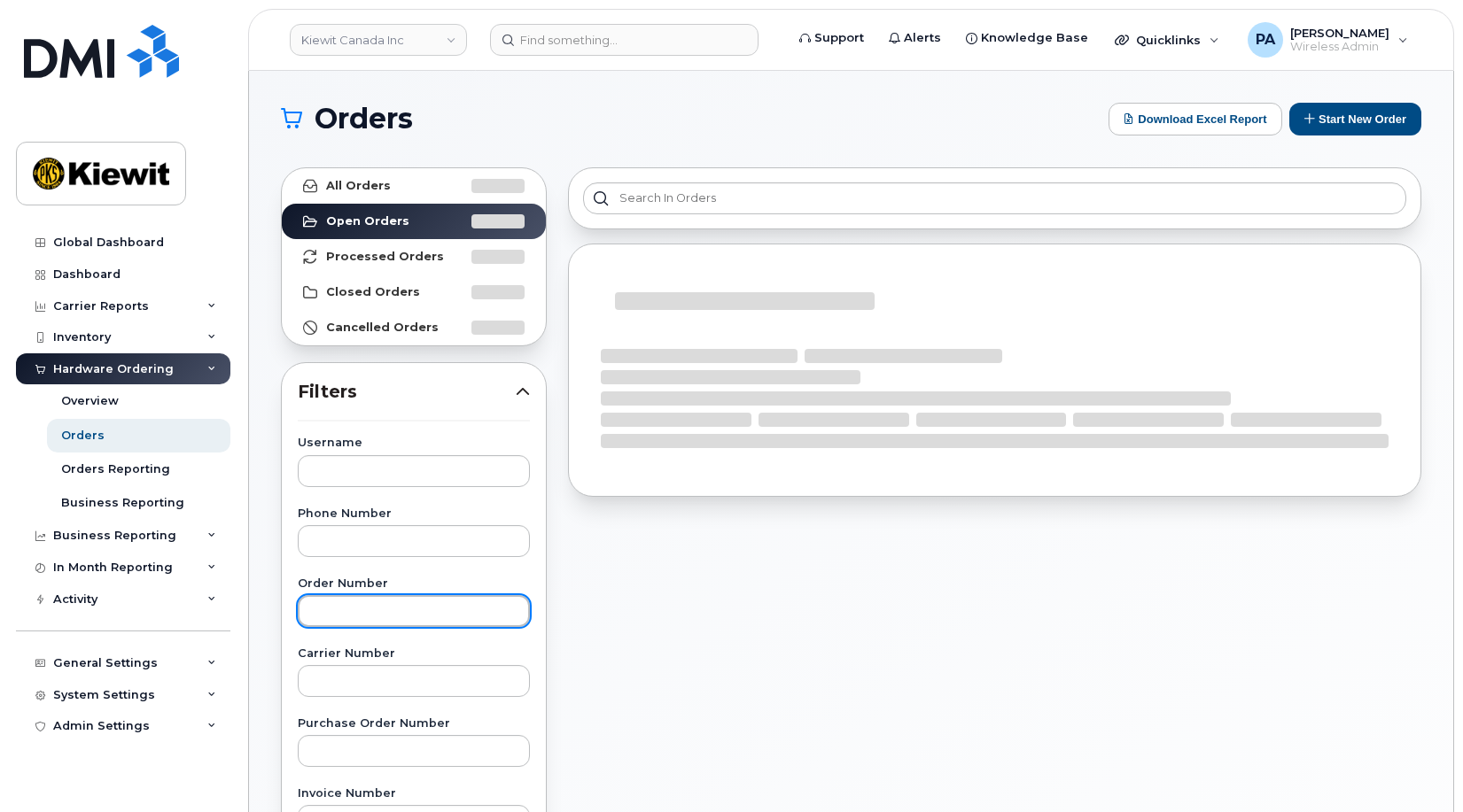
click at [378, 606] on input "text" at bounding box center [414, 611] width 232 height 32
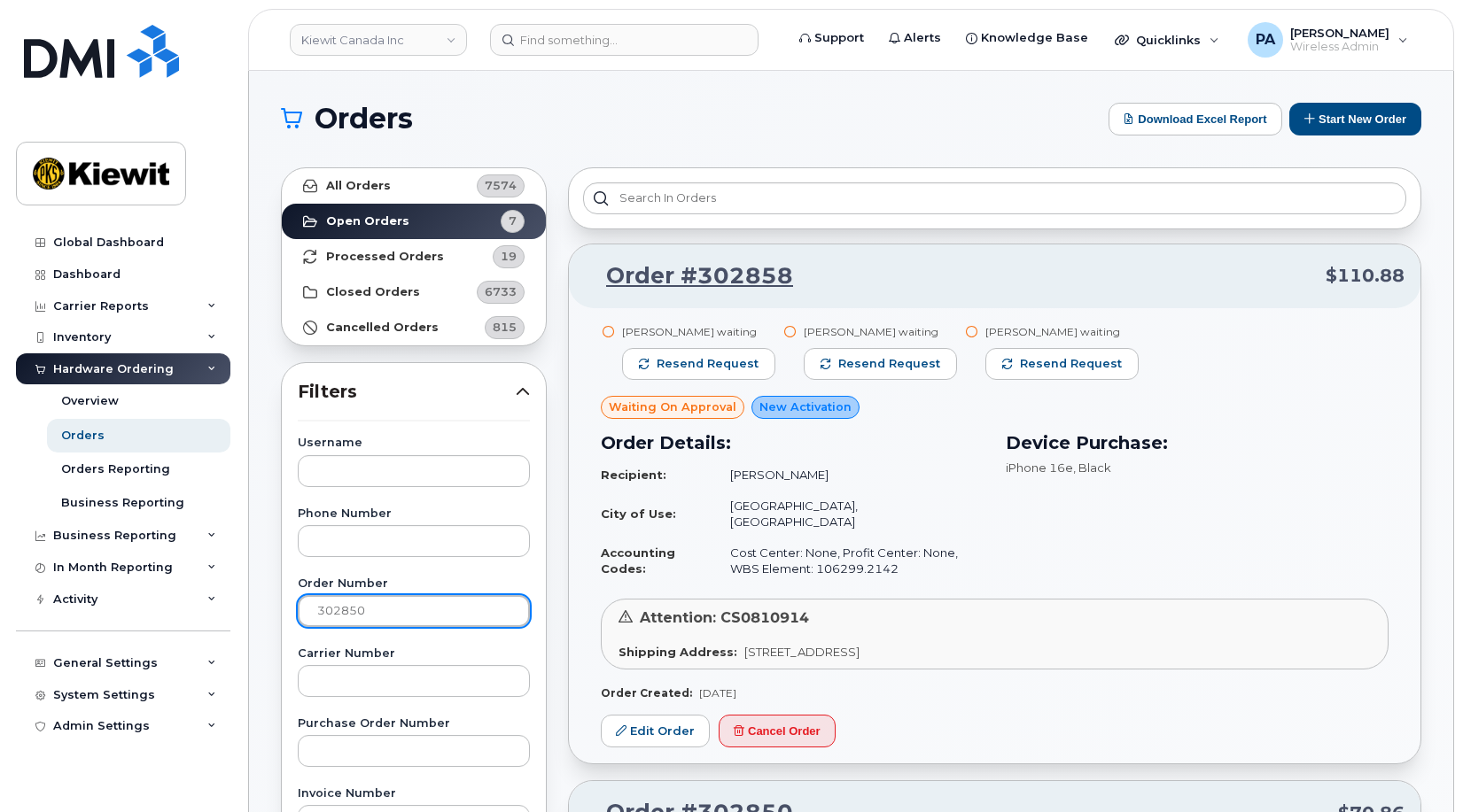
type input "302850"
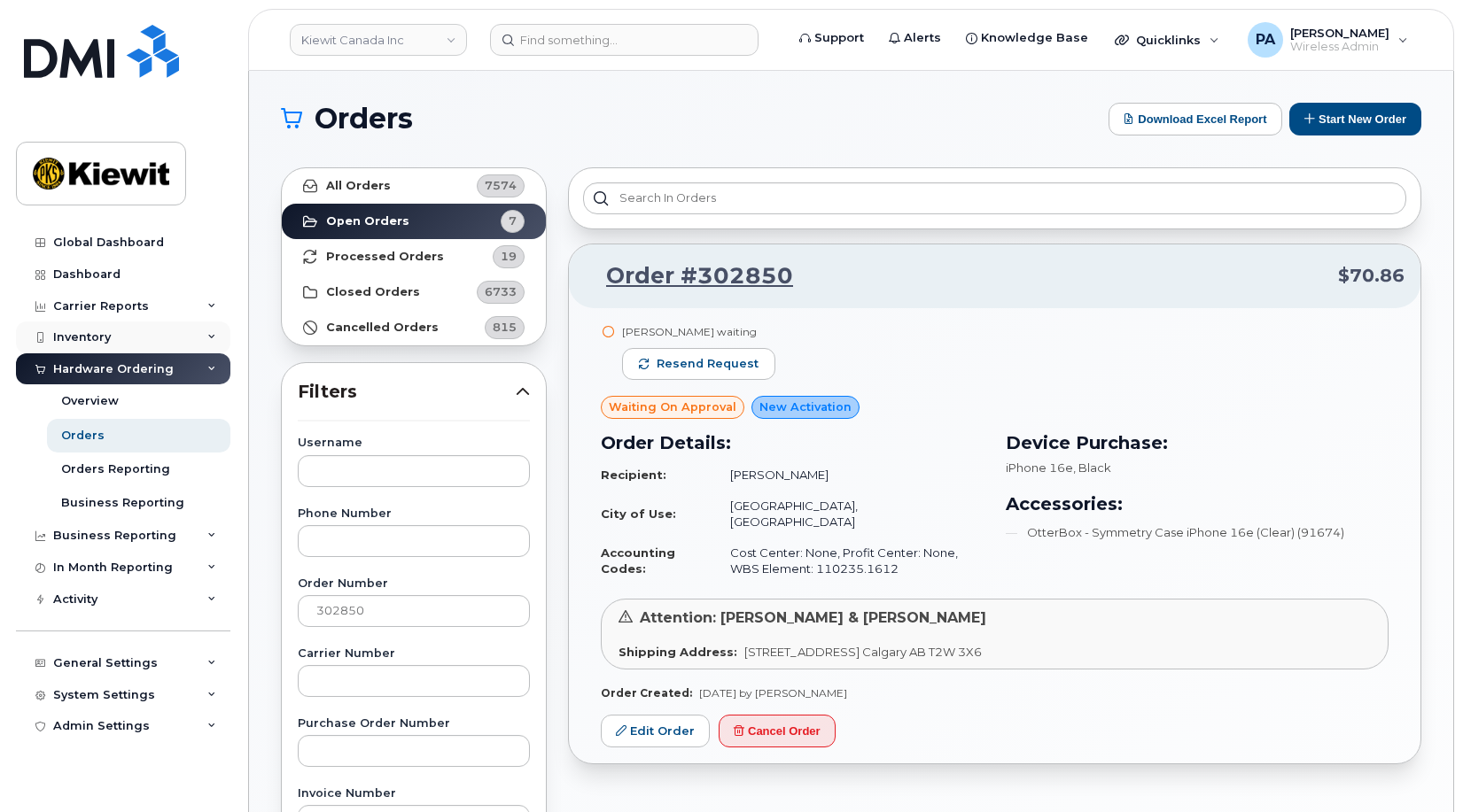
click at [100, 325] on div "Inventory" at bounding box center [123, 337] width 214 height 32
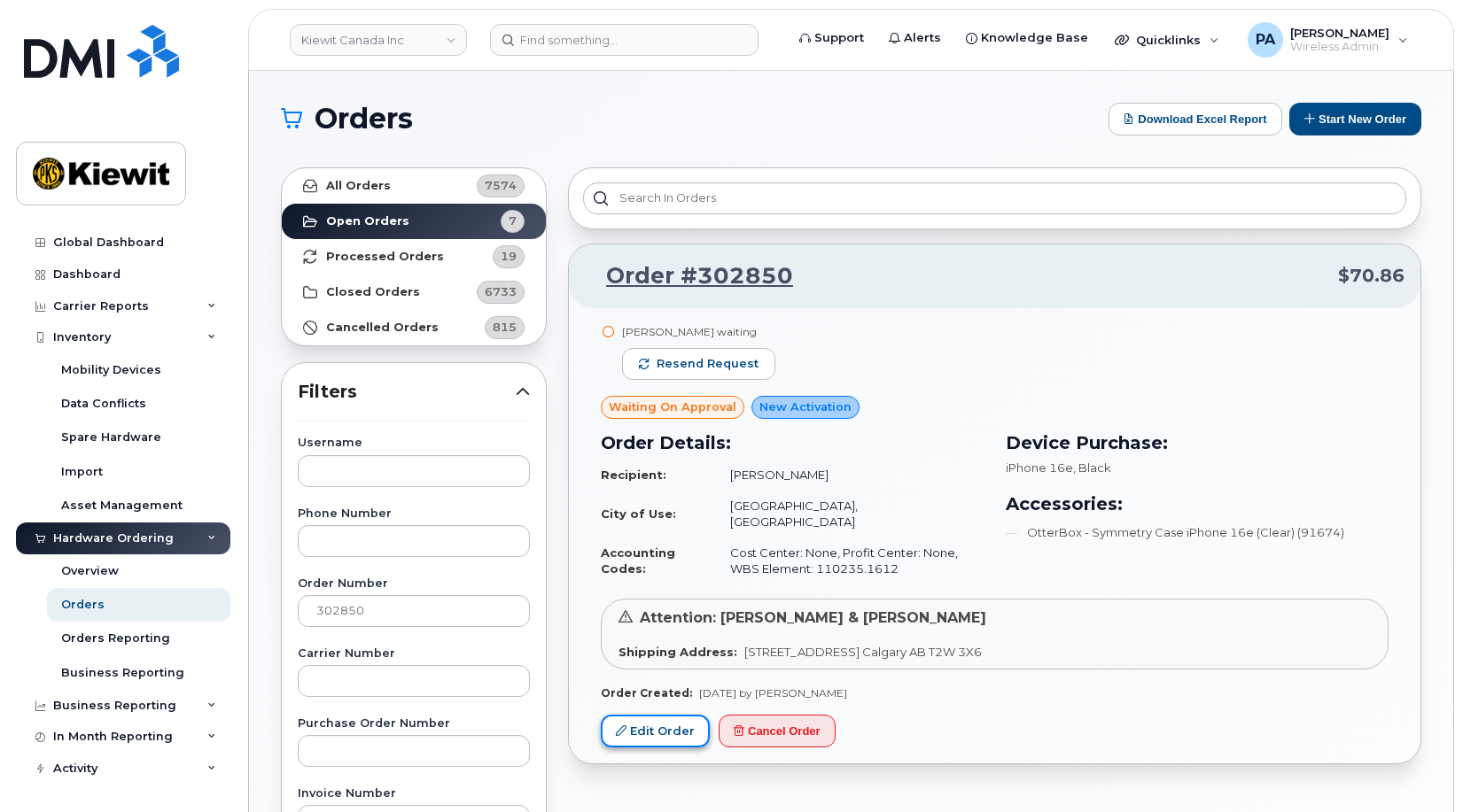
click at [644, 717] on link "Edit Order" at bounding box center [655, 731] width 109 height 33
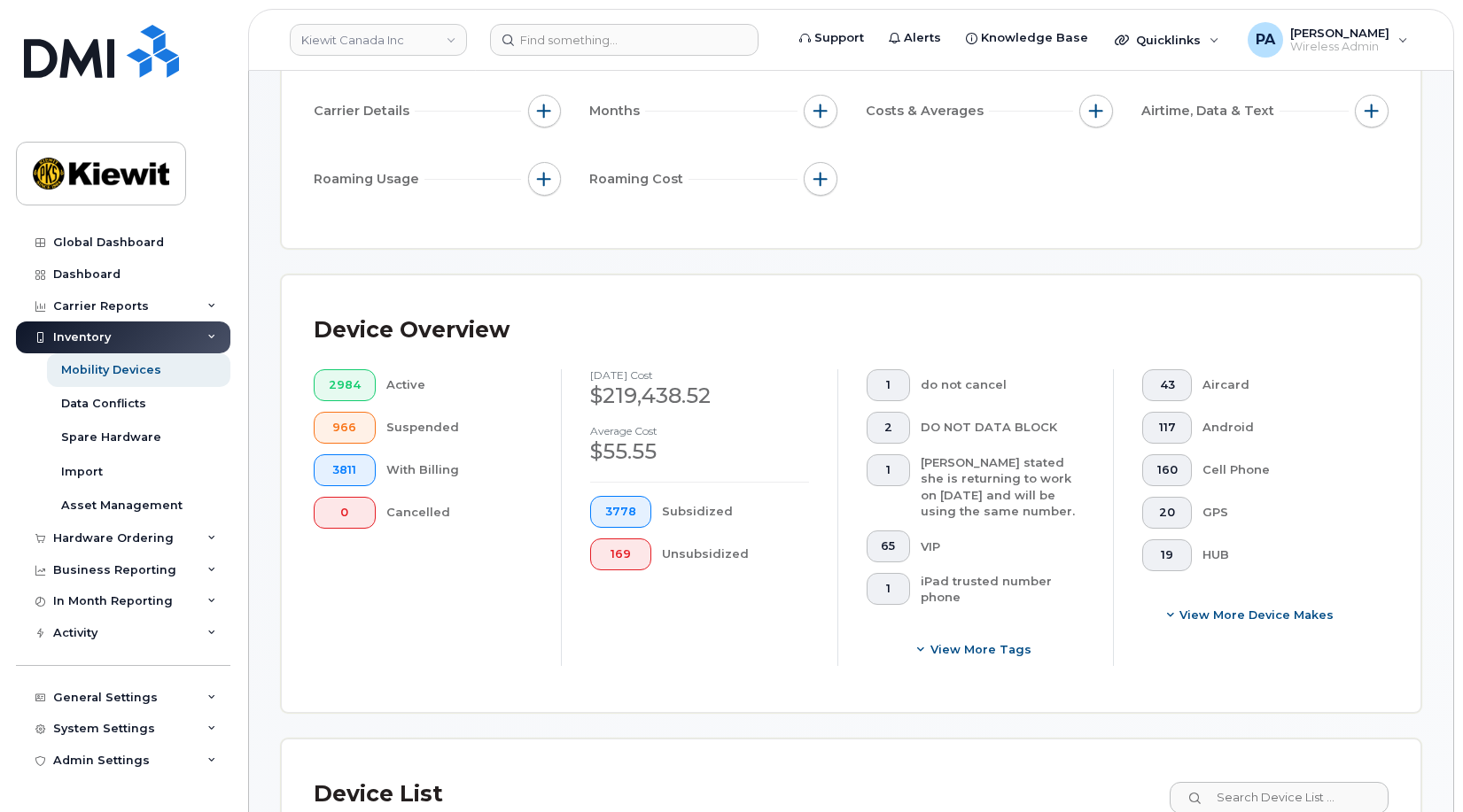
scroll to position [620, 0]
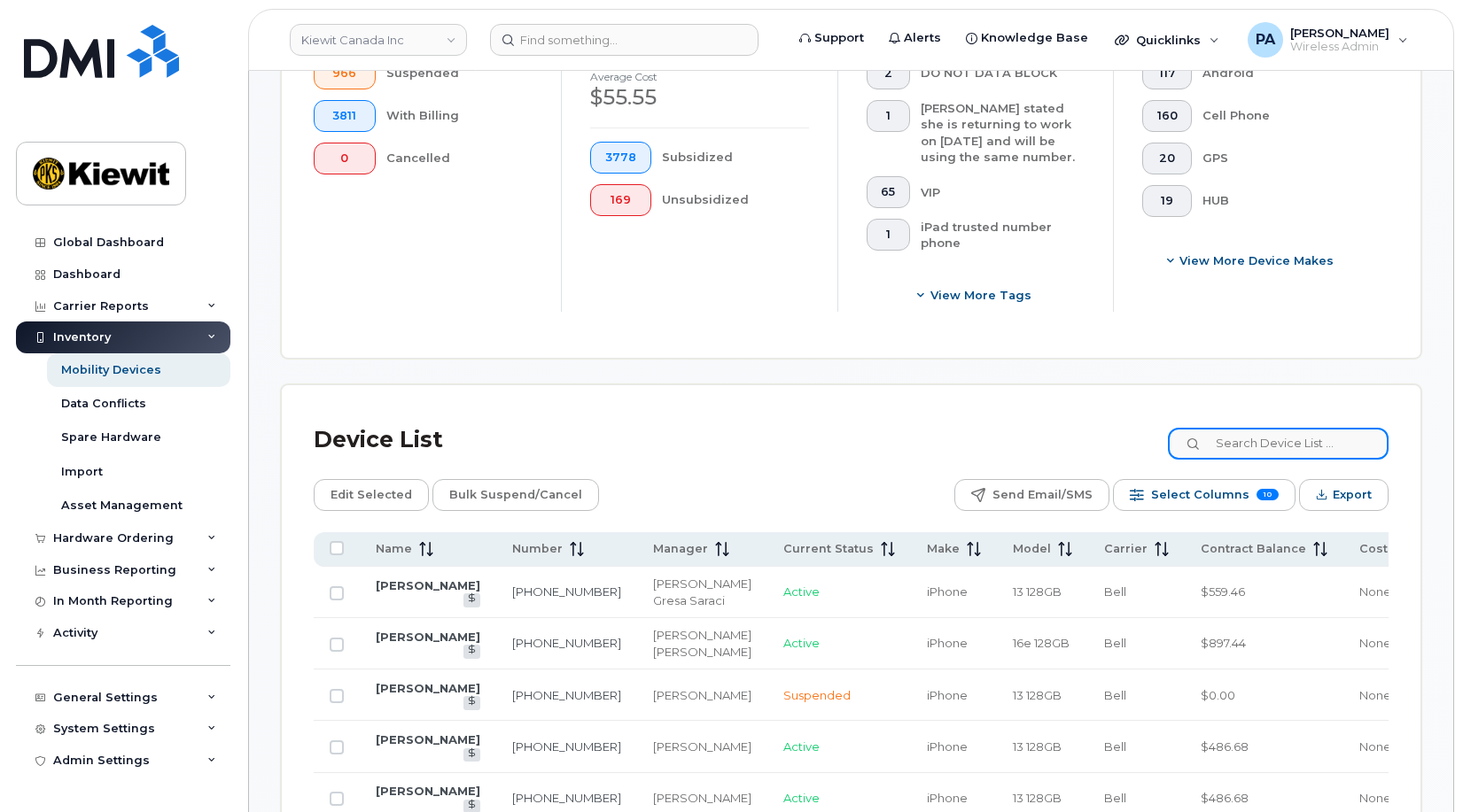
click at [1294, 446] on input at bounding box center [1277, 443] width 221 height 32
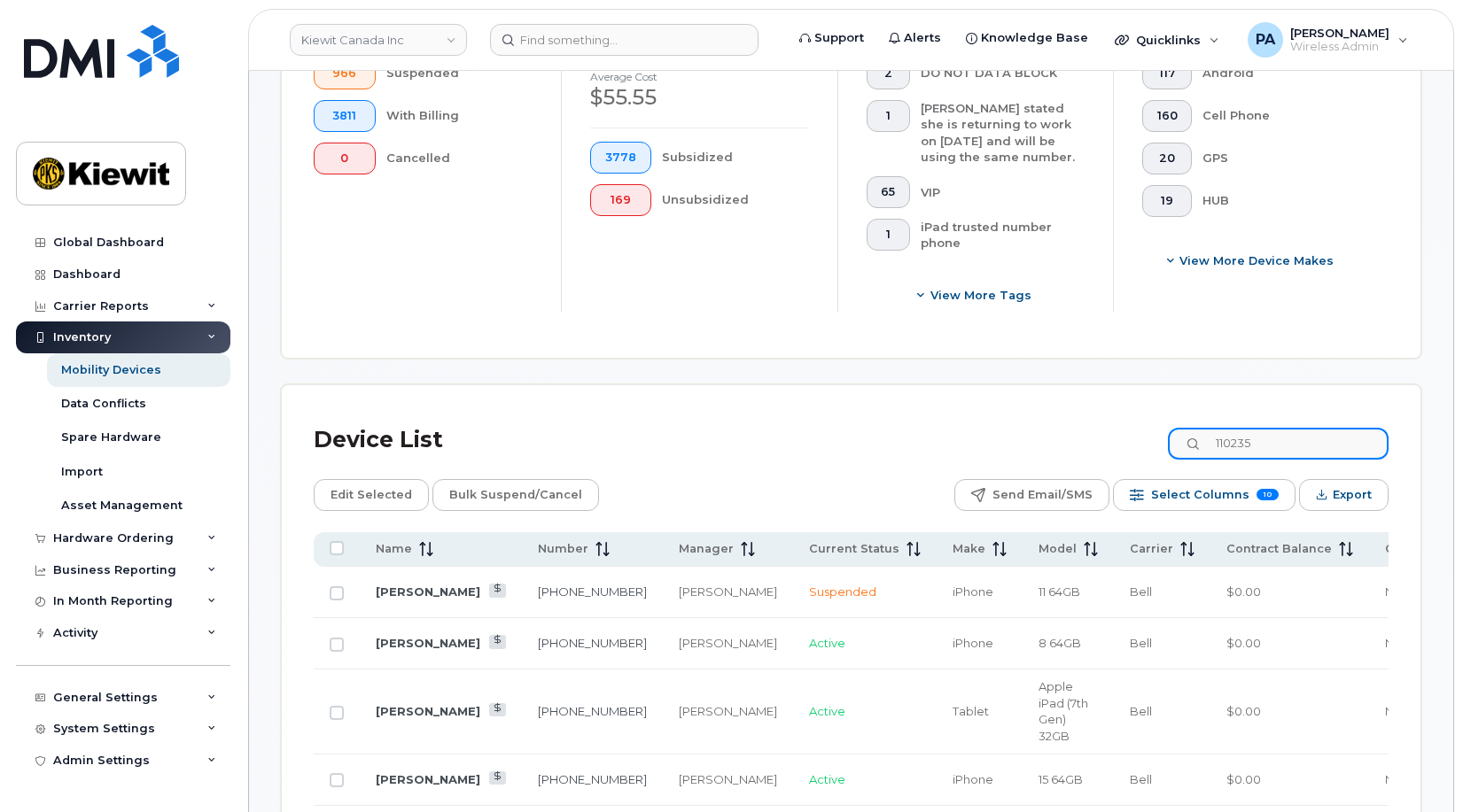
type input "110235"
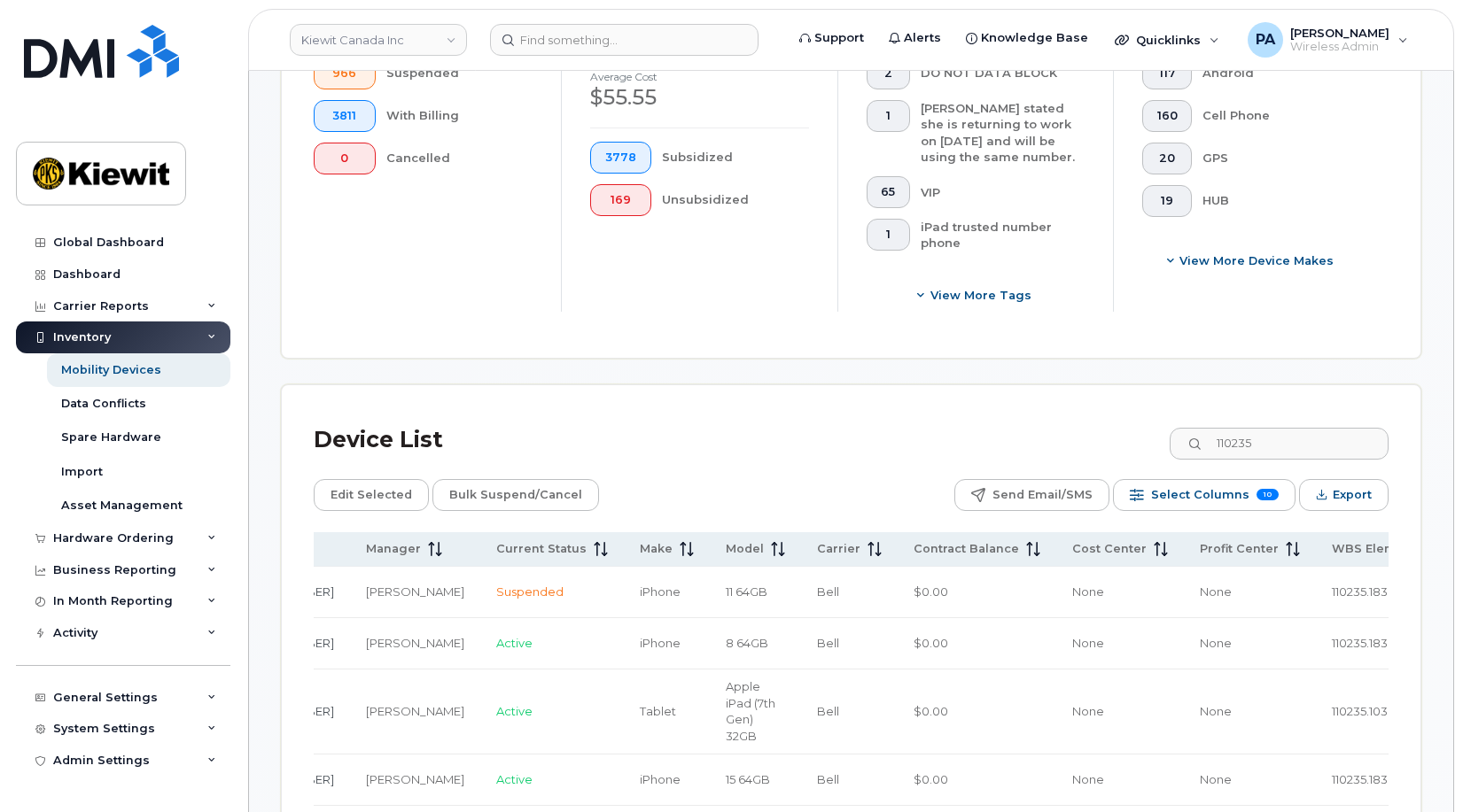
scroll to position [0, 629]
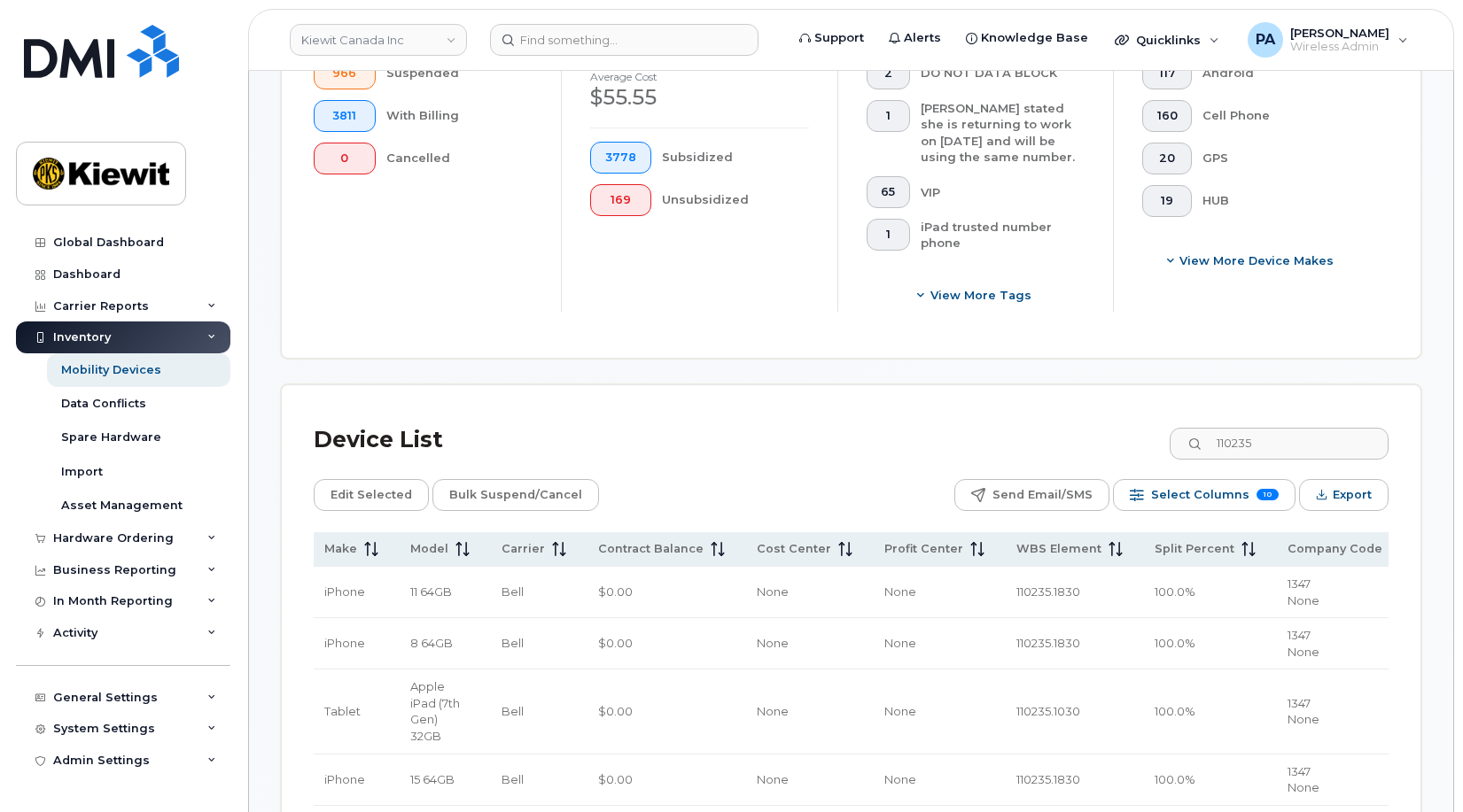
drag, startPoint x: 1275, startPoint y: 598, endPoint x: 1398, endPoint y: 602, distance: 123.1
click at [1000, 587] on td "110235.1830" at bounding box center [1069, 593] width 138 height 51
drag, startPoint x: 954, startPoint y: 593, endPoint x: 832, endPoint y: 586, distance: 122.2
click at [832, 586] on tr "Karlo Gino 236-334-3036 Artem Kliuka Suspended iPhone 11 64GB Bell $0.00 None N…" at bounding box center [619, 593] width 1869 height 51
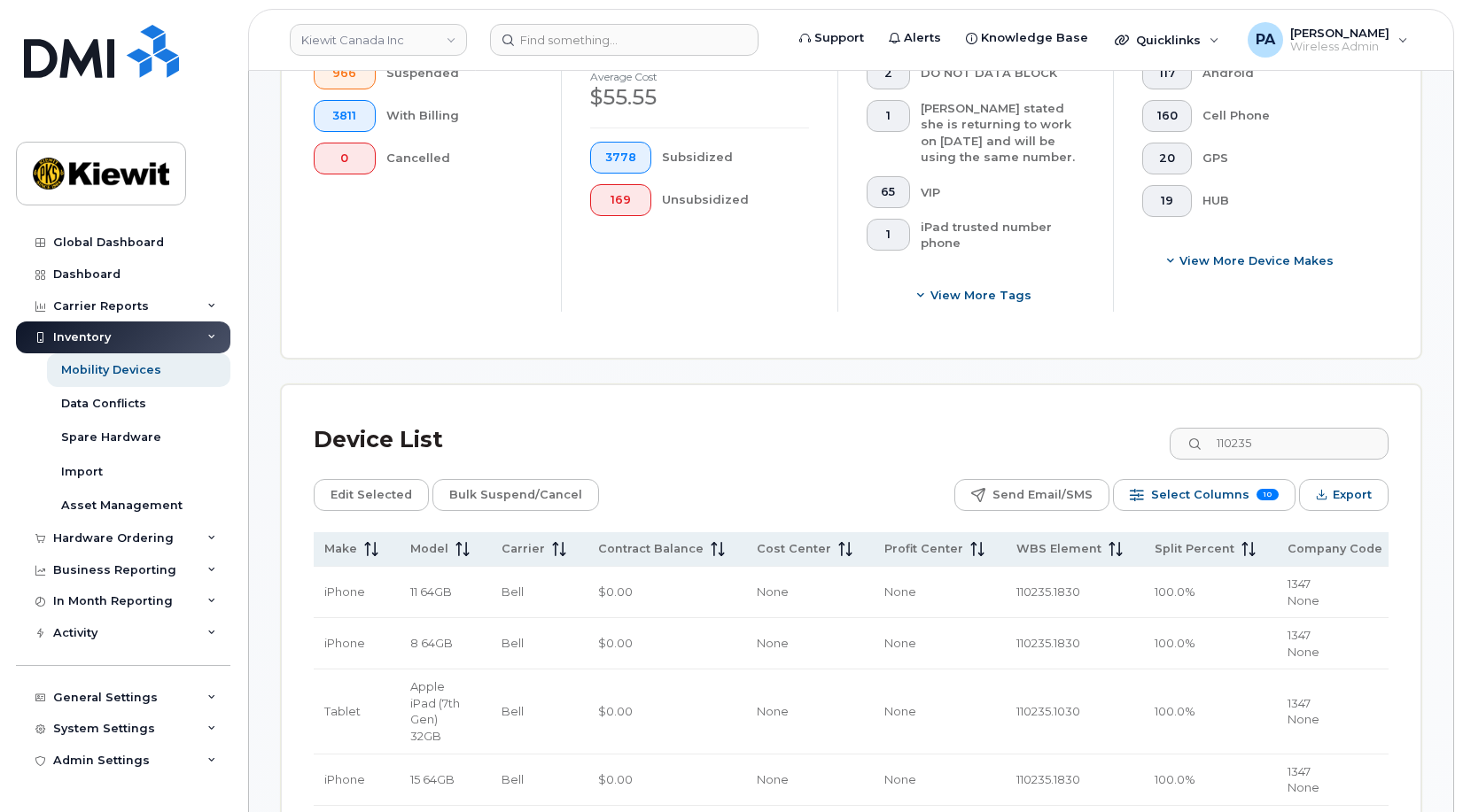
copy tr "110235.1830"
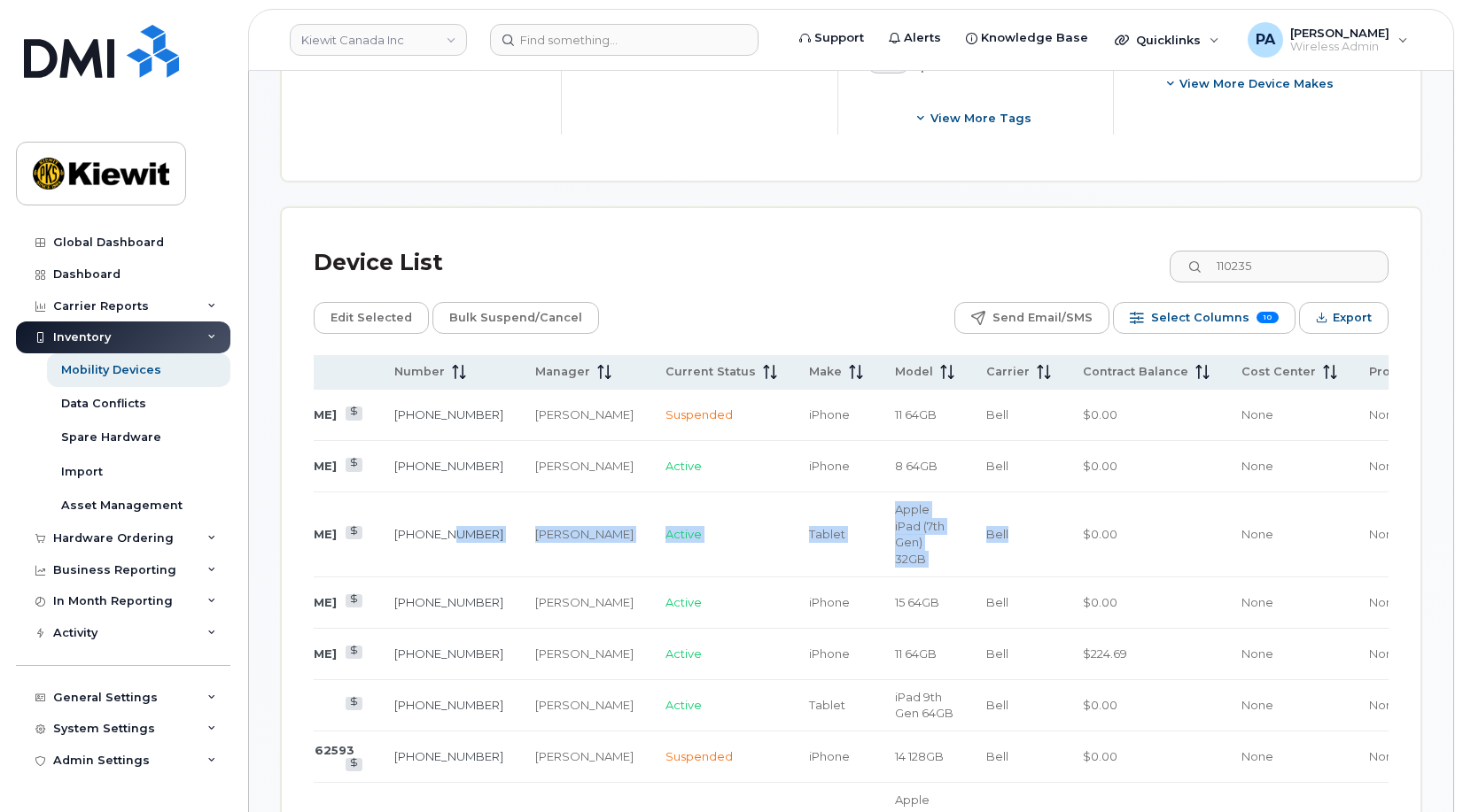
scroll to position [0, 0]
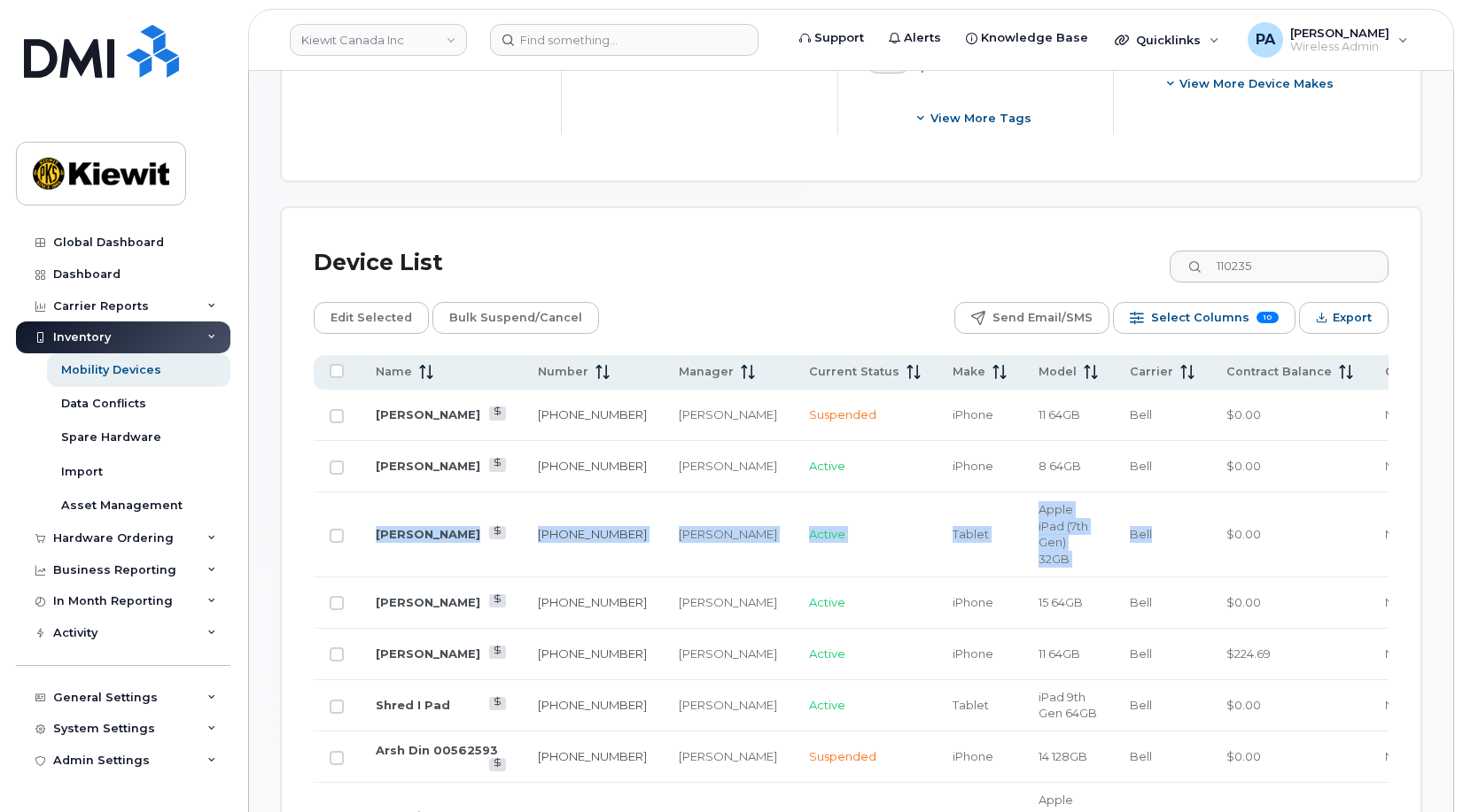
drag, startPoint x: 439, startPoint y: 554, endPoint x: 278, endPoint y: 547, distance: 161.2
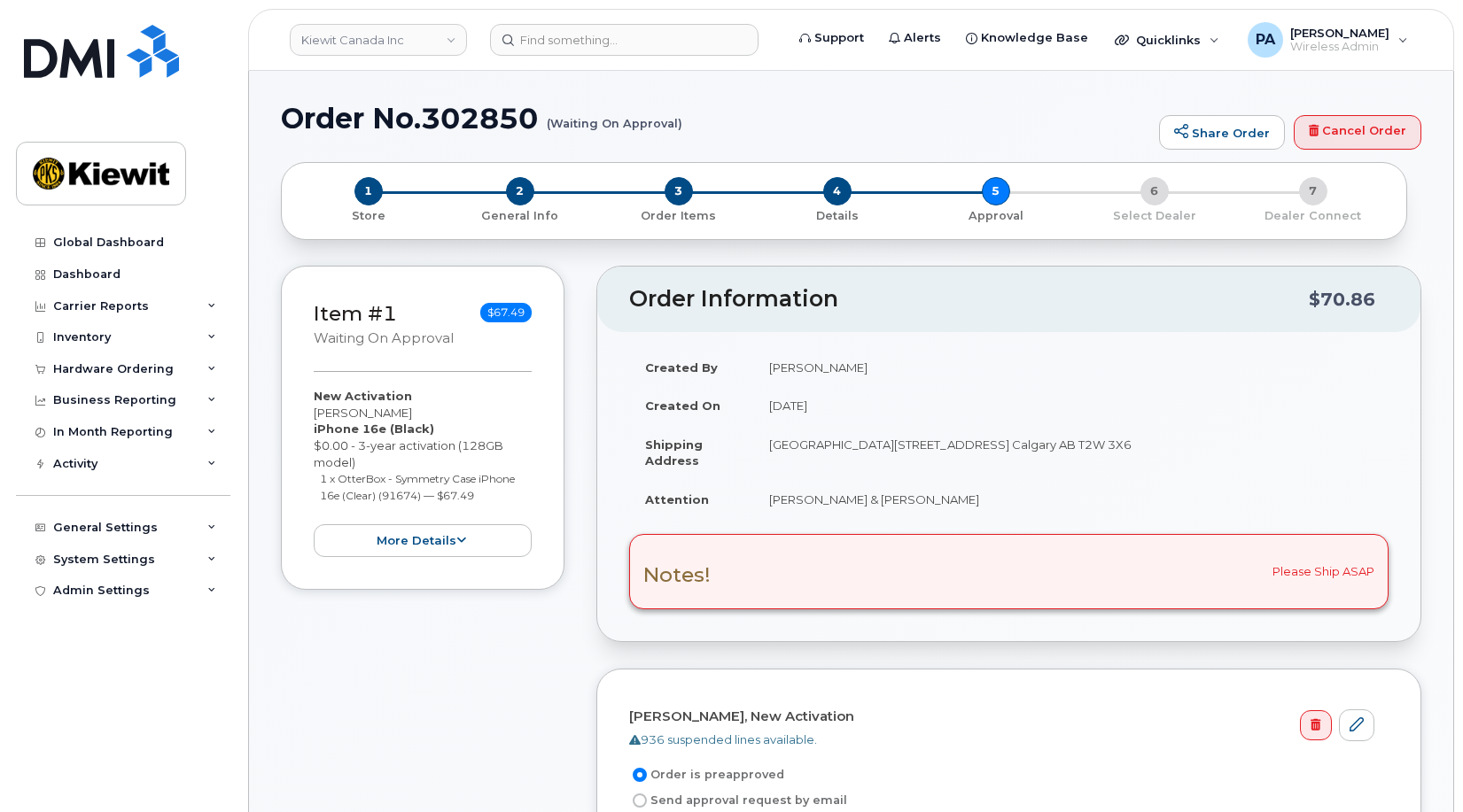
scroll to position [354, 0]
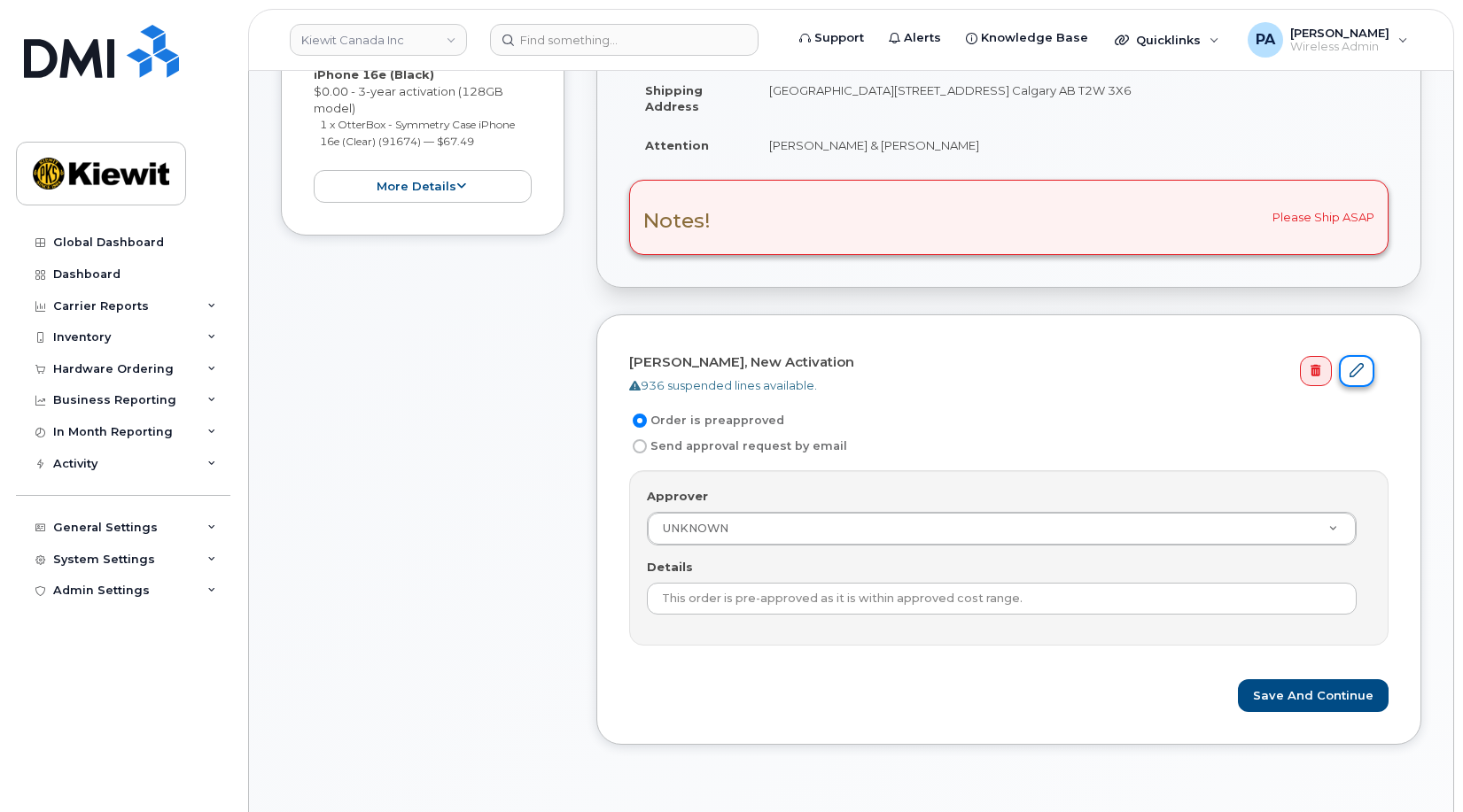
click at [1356, 371] on icon at bounding box center [1356, 369] width 14 height 14
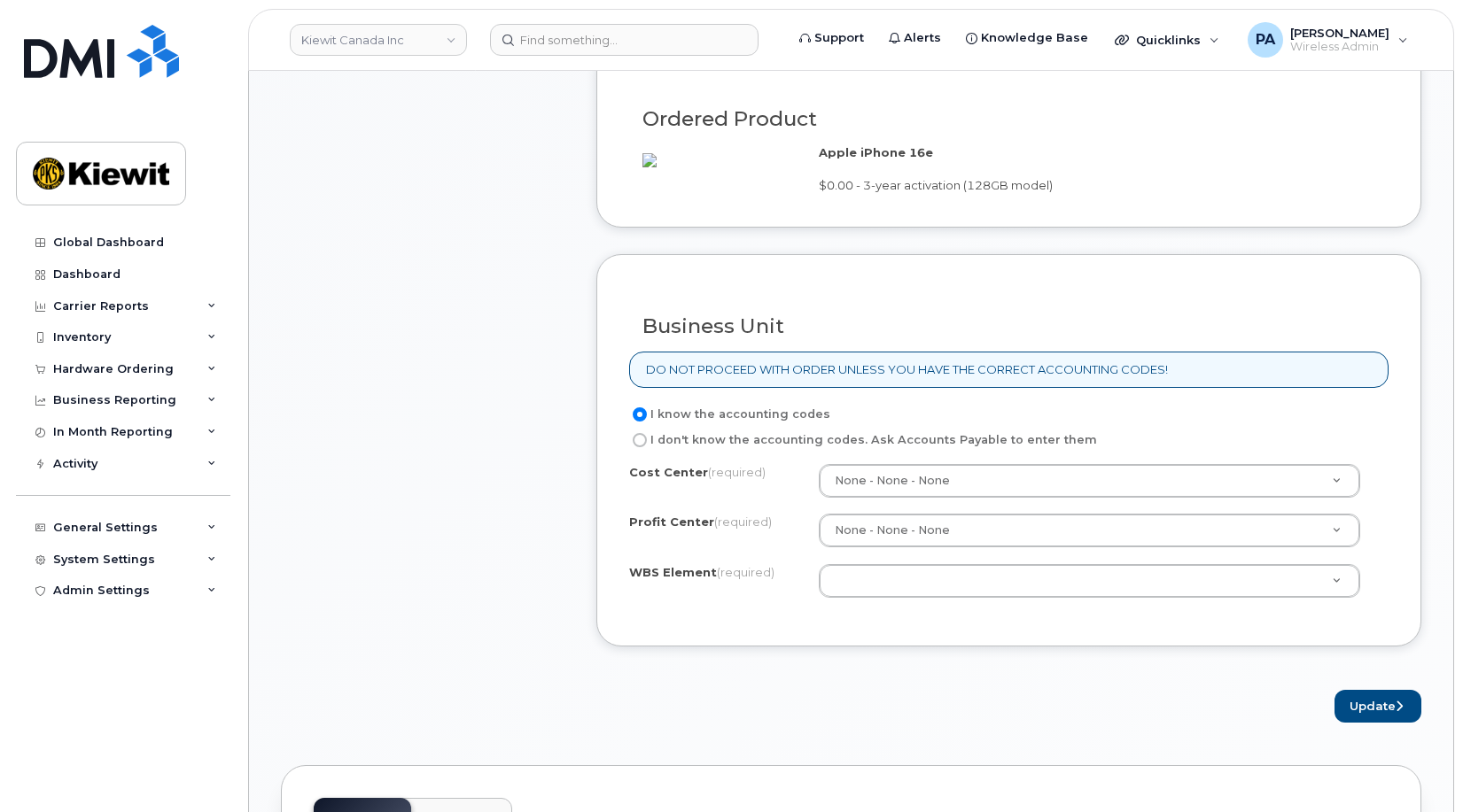
scroll to position [1328, 0]
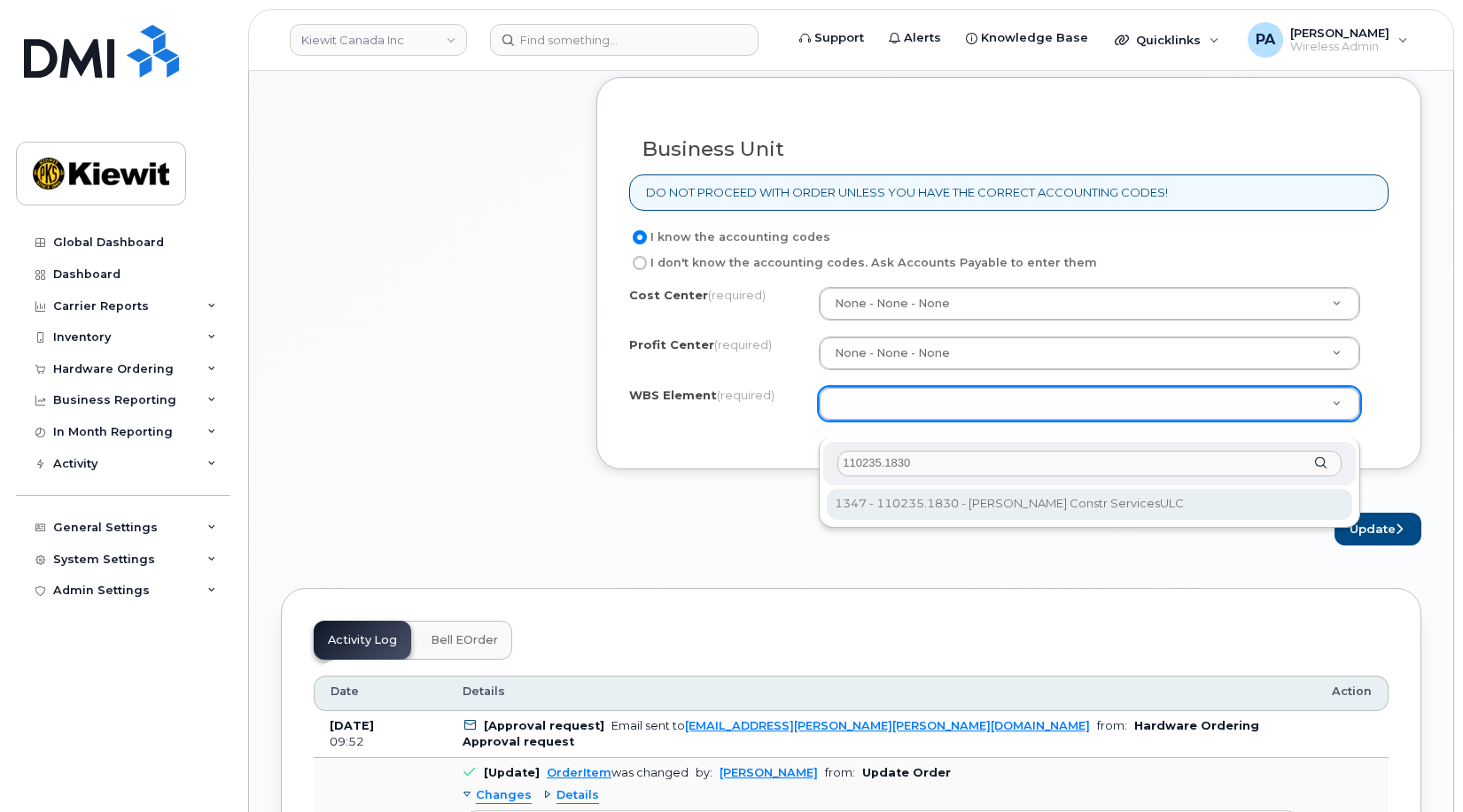
type input "110235.1830"
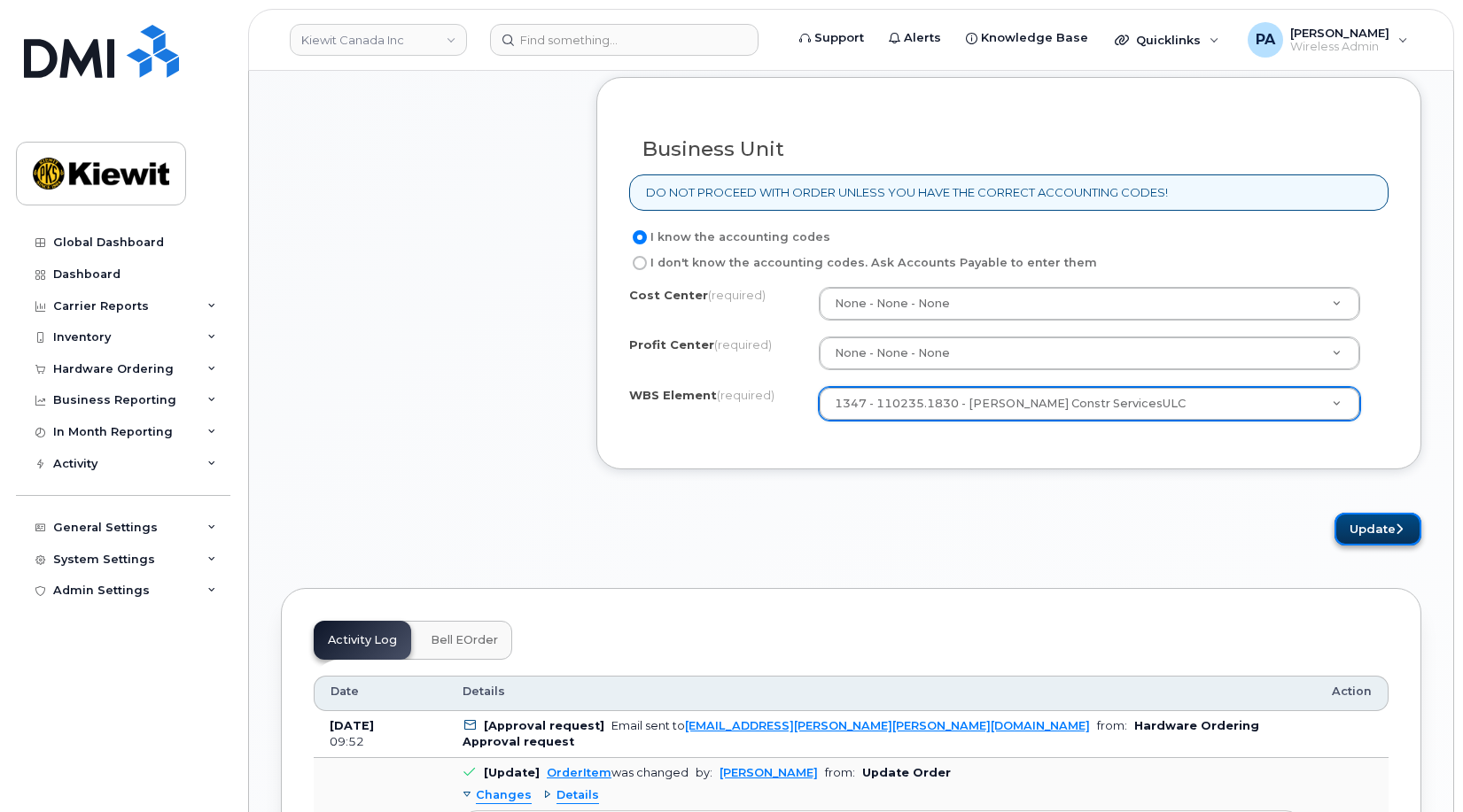
click at [1384, 540] on button "Update" at bounding box center [1377, 529] width 87 height 33
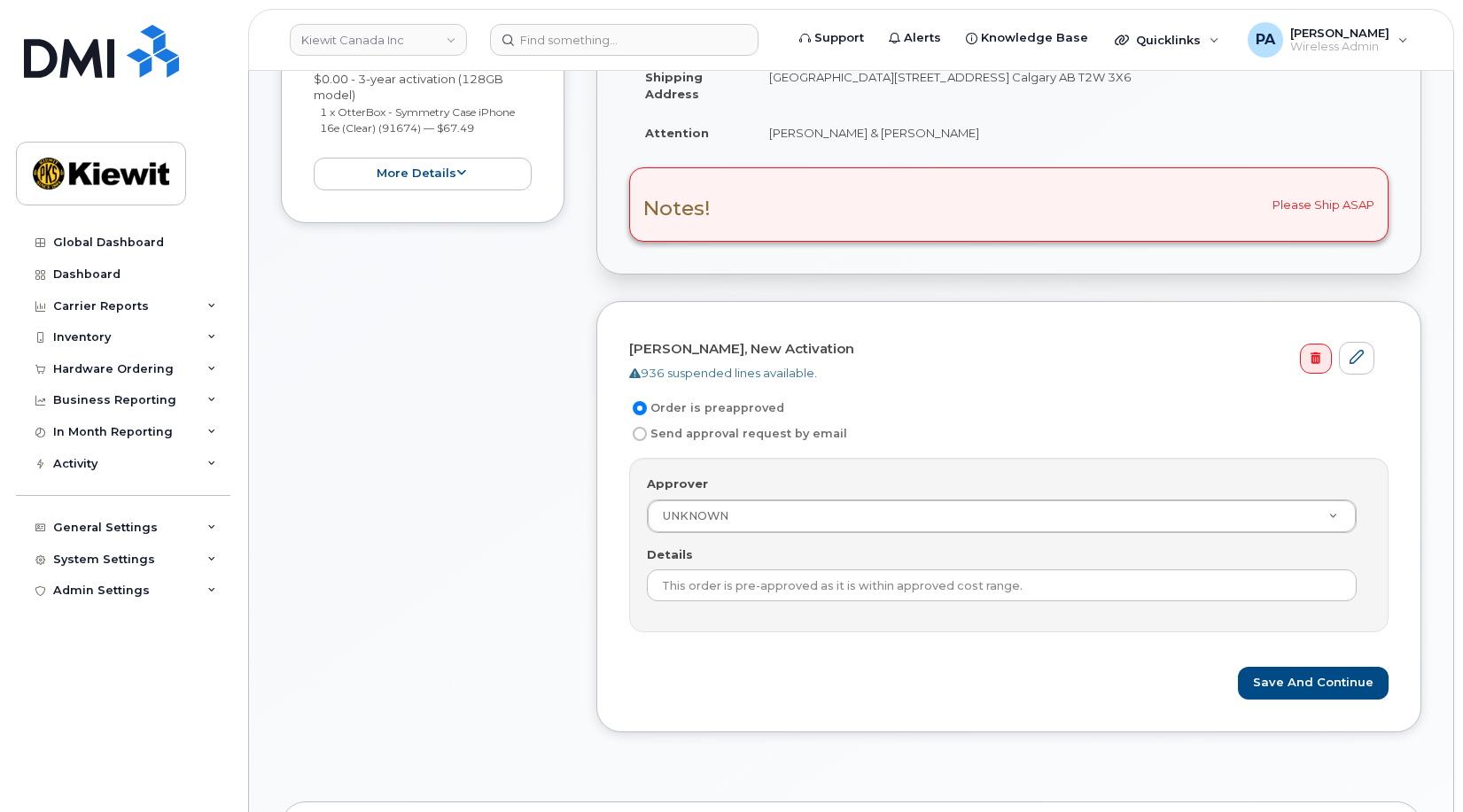
scroll to position [531, 0]
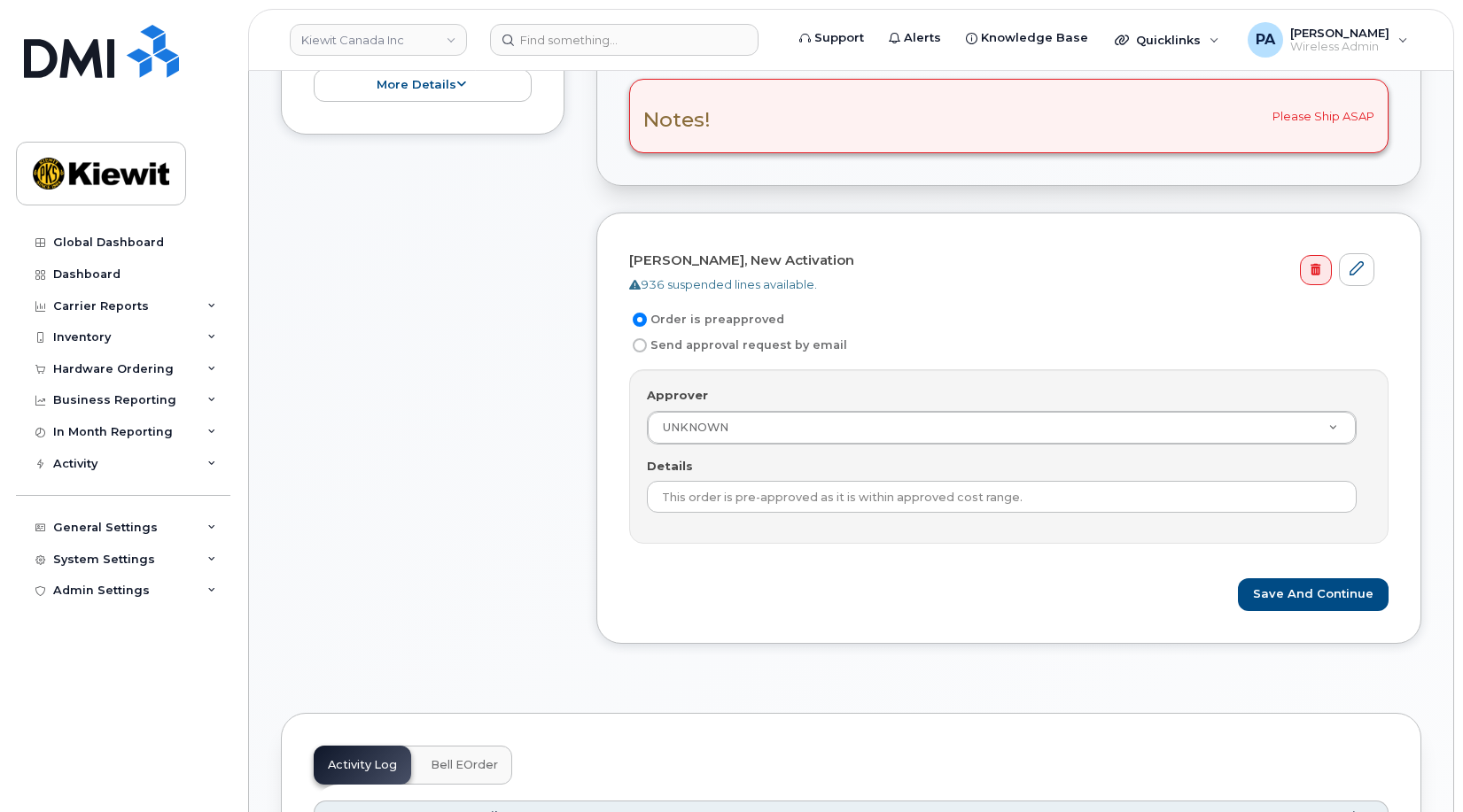
click at [781, 349] on label "Send approval request by email" at bounding box center [738, 345] width 218 height 21
click at [647, 349] on input "Send approval request by email" at bounding box center [639, 345] width 14 height 14
radio input "true"
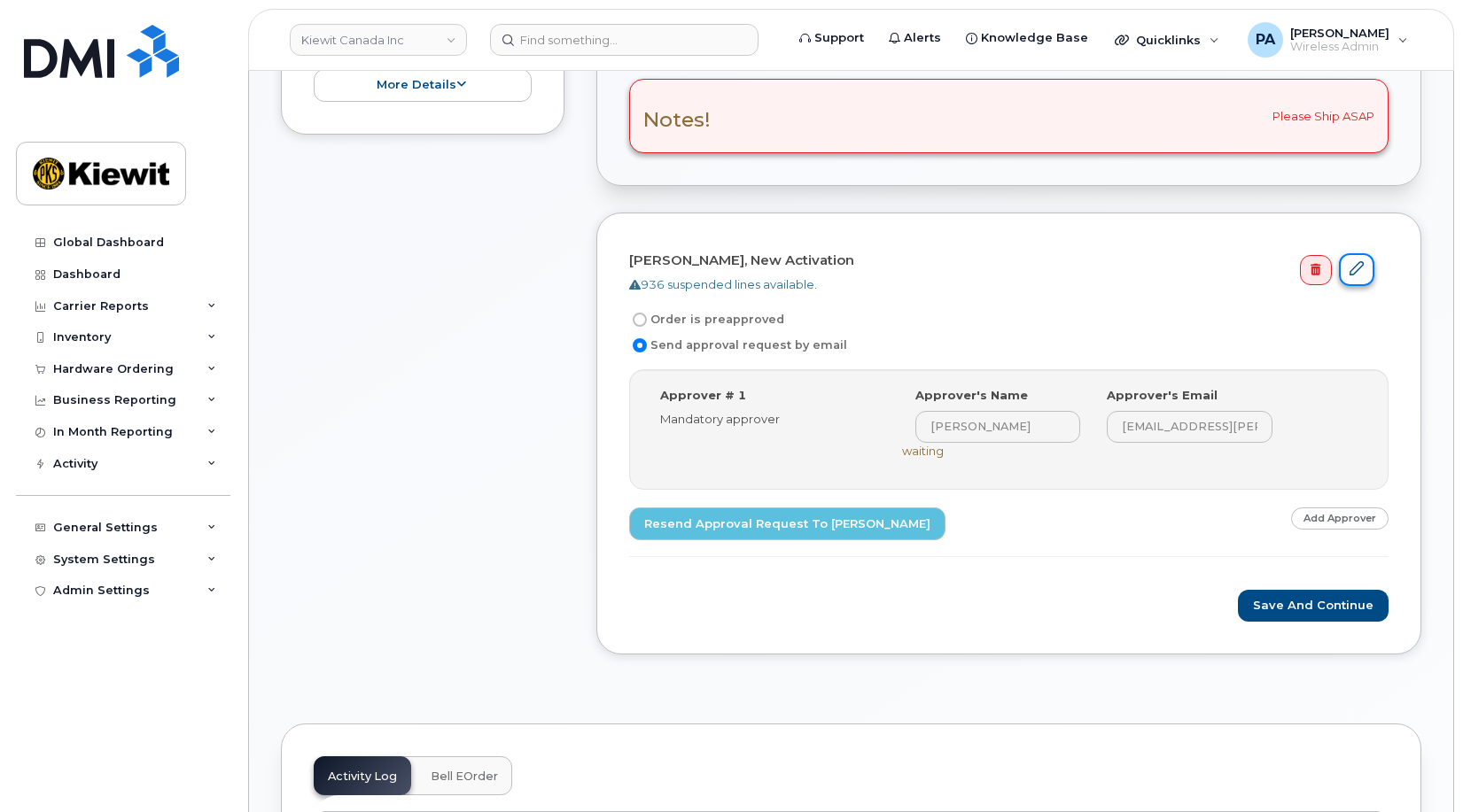
click at [1352, 274] on icon at bounding box center [1356, 268] width 14 height 14
click at [1369, 517] on link "Add Approver" at bounding box center [1339, 518] width 98 height 22
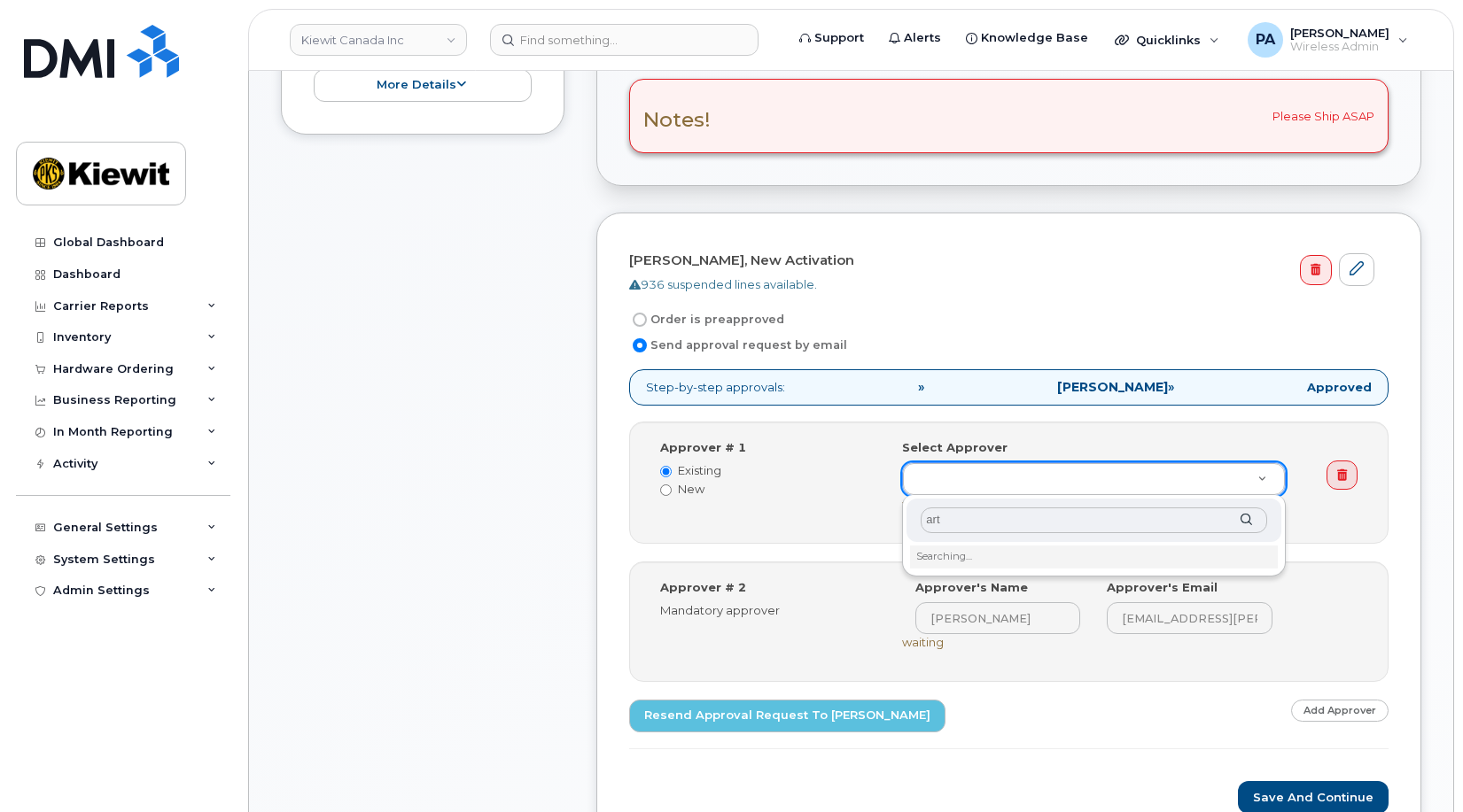
type input "art"
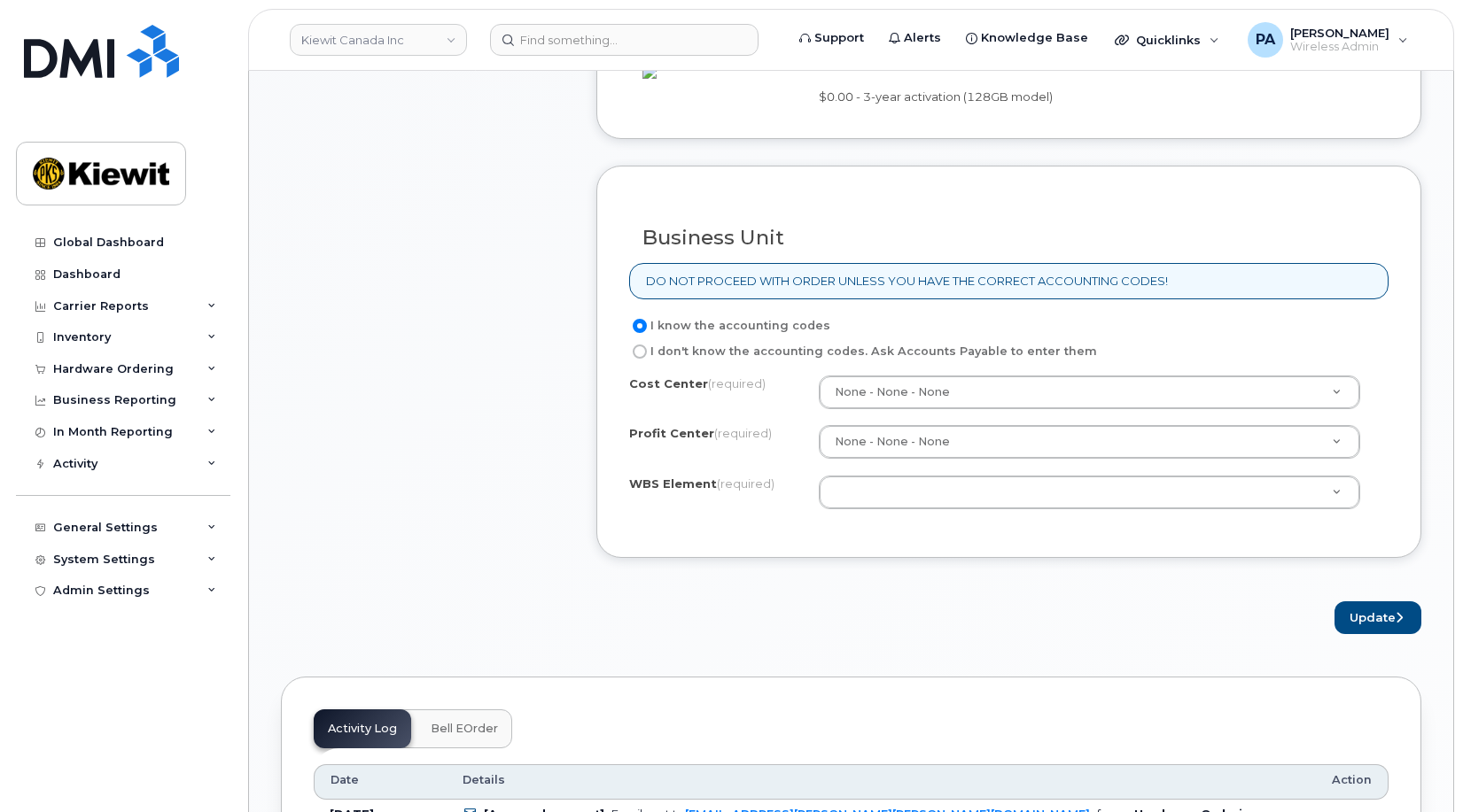
scroll to position [796, 0]
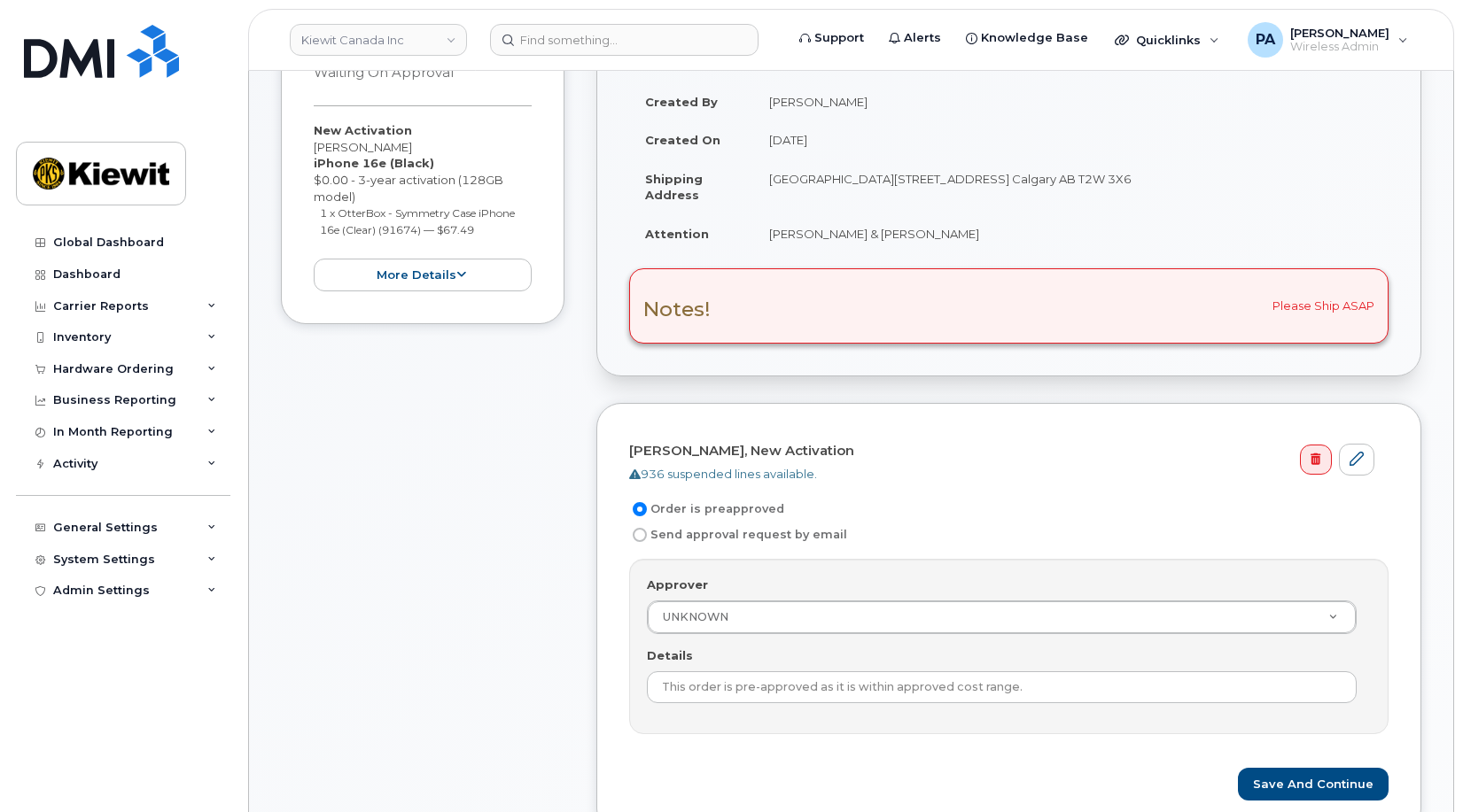
scroll to position [620, 0]
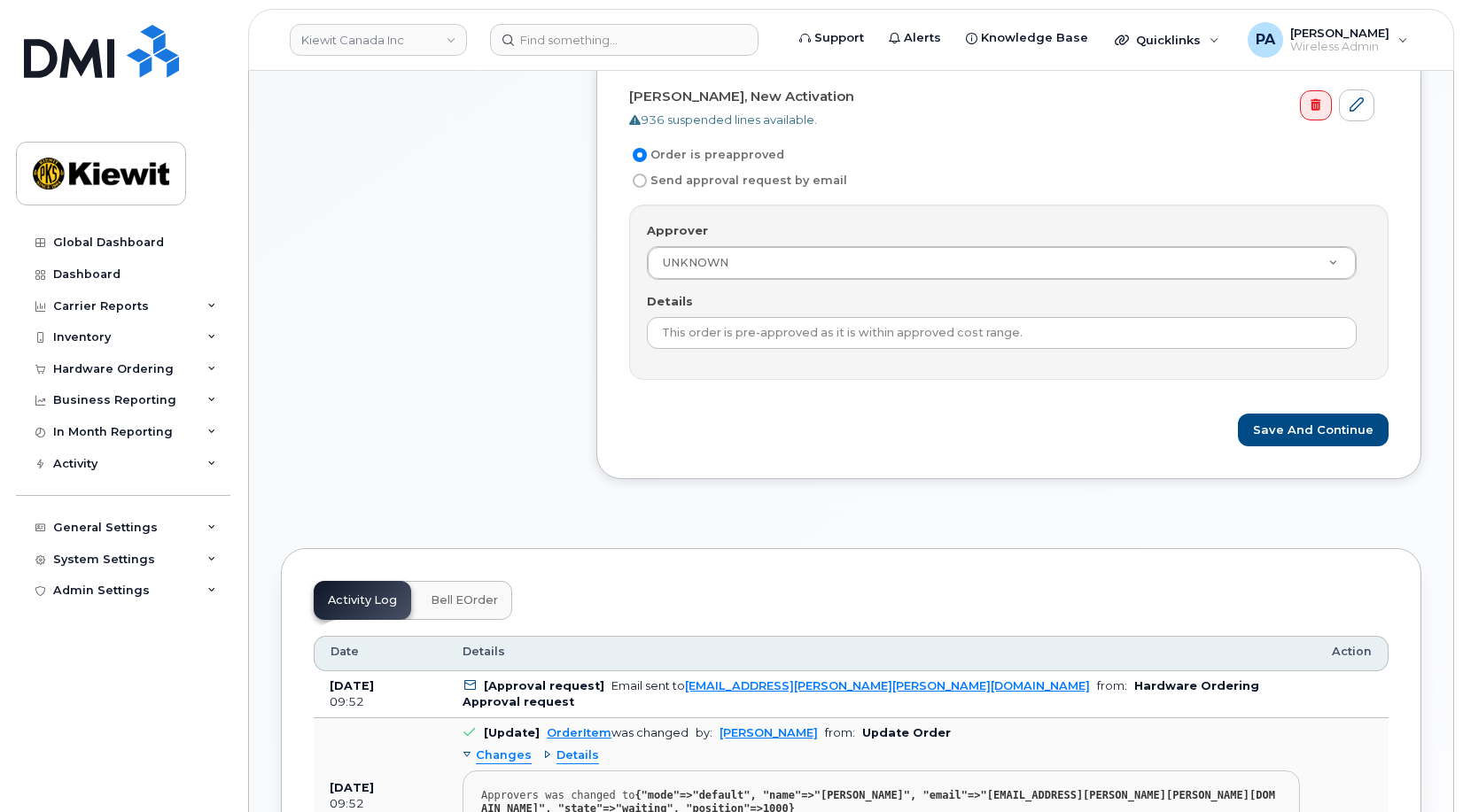
click at [675, 176] on label "Send approval request by email" at bounding box center [738, 180] width 218 height 21
drag, startPoint x: 675, startPoint y: 176, endPoint x: 640, endPoint y: 180, distance: 35.2
click at [640, 180] on input "Send approval request by email" at bounding box center [639, 180] width 14 height 14
radio input "true"
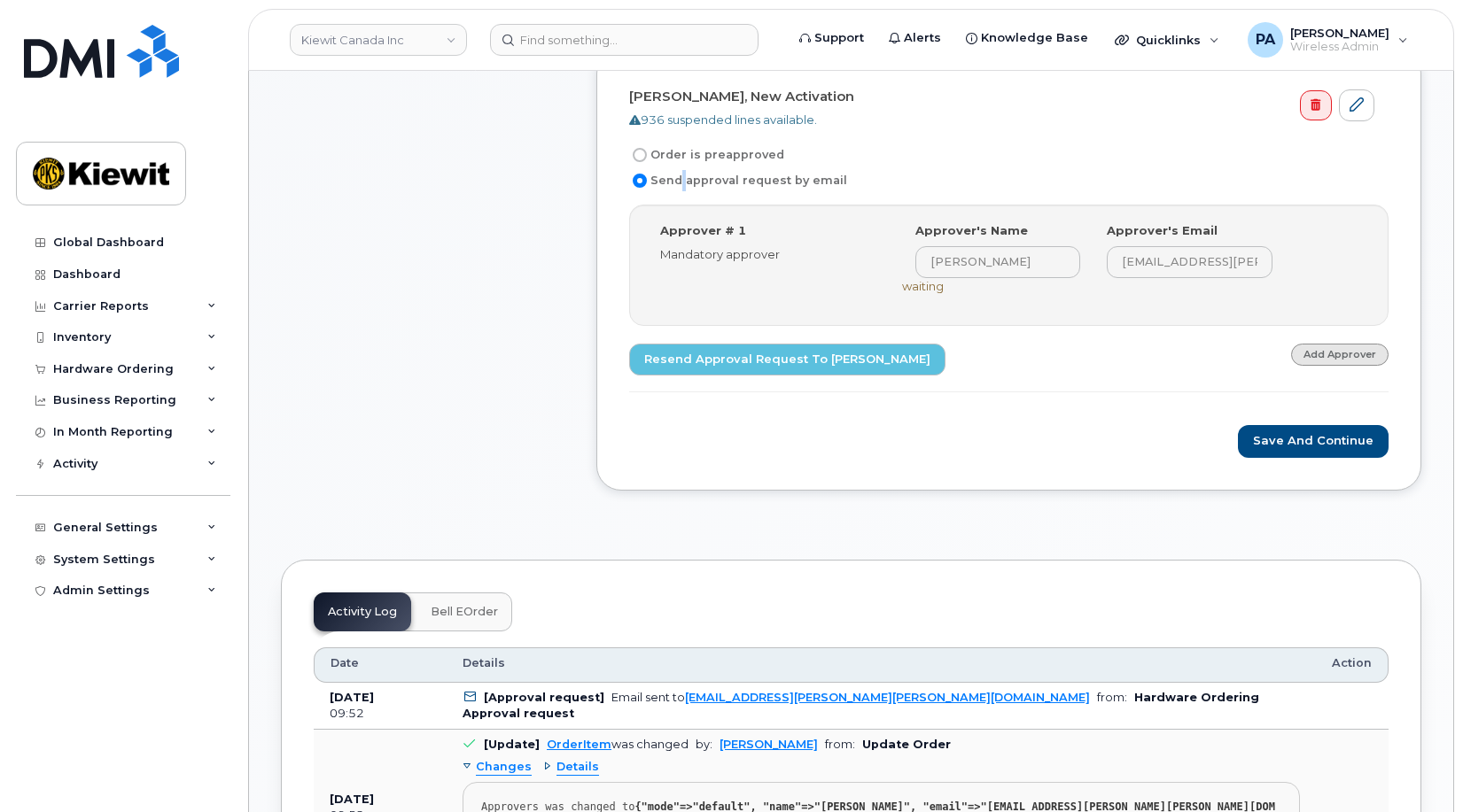
click at [1361, 354] on link "Add Approver" at bounding box center [1339, 355] width 98 height 22
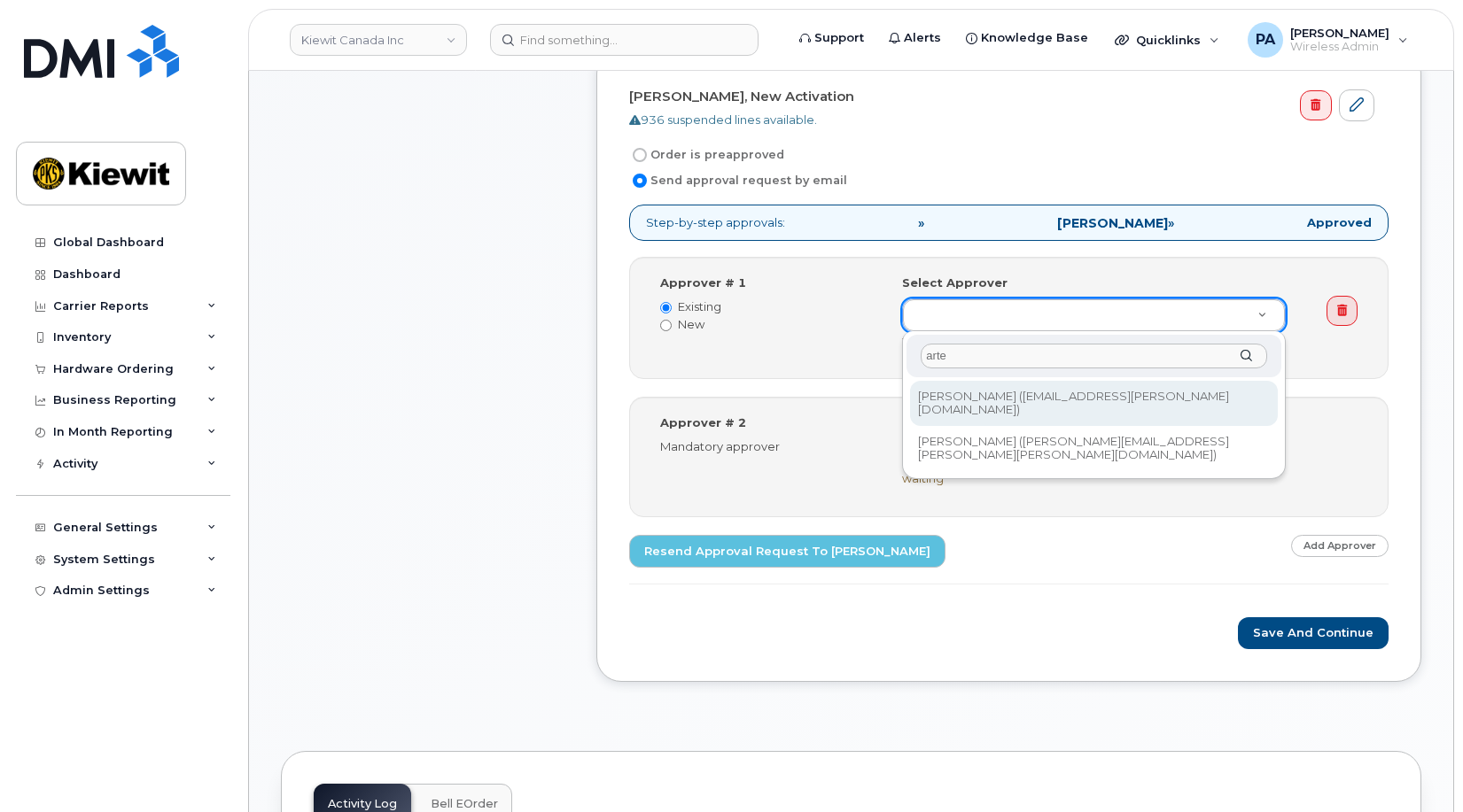
type input "arte"
type input "1580098"
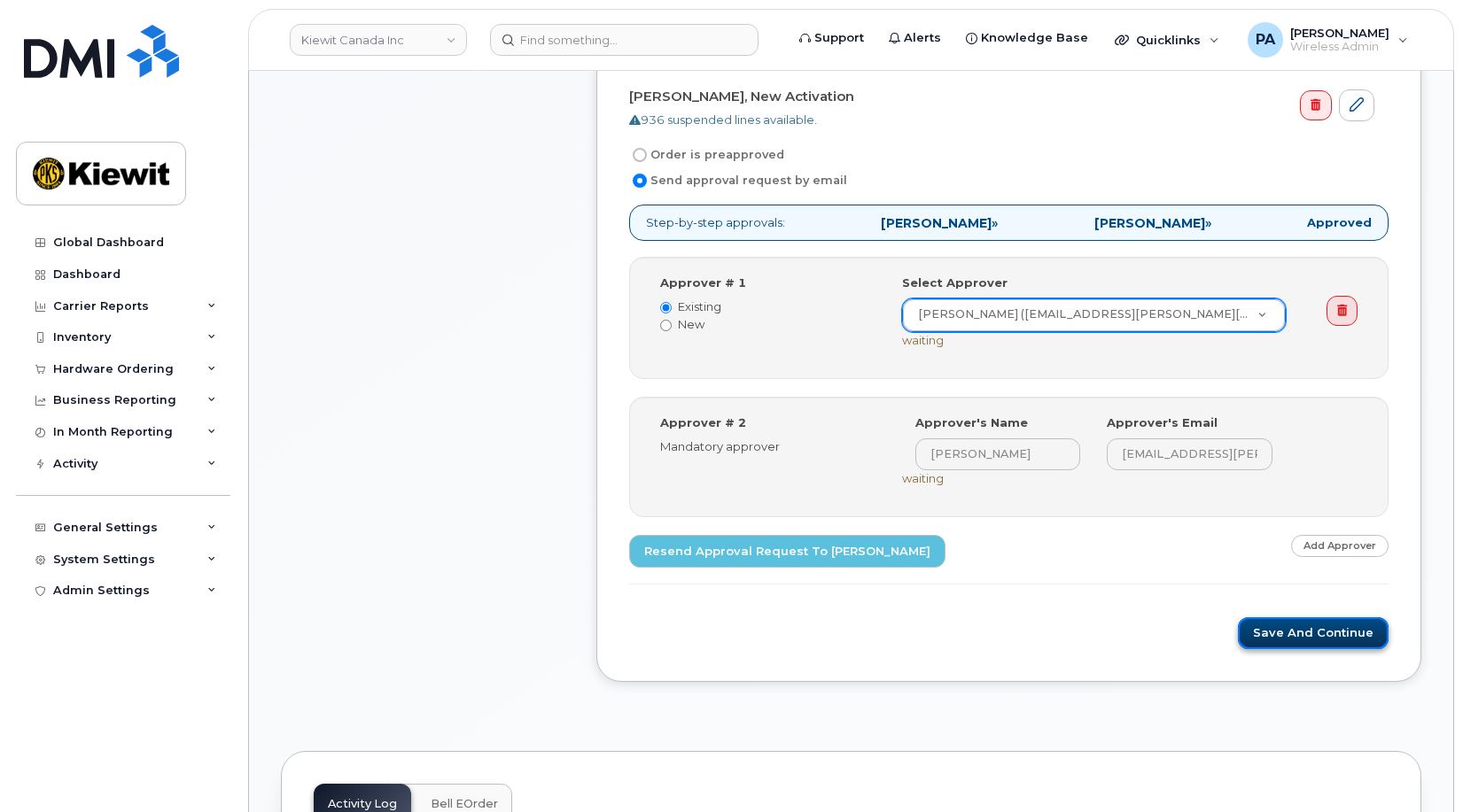
drag, startPoint x: 1323, startPoint y: 629, endPoint x: 1162, endPoint y: 547, distance: 180.7
click at [1323, 627] on button "Save and Continue" at bounding box center [1313, 634] width 151 height 33
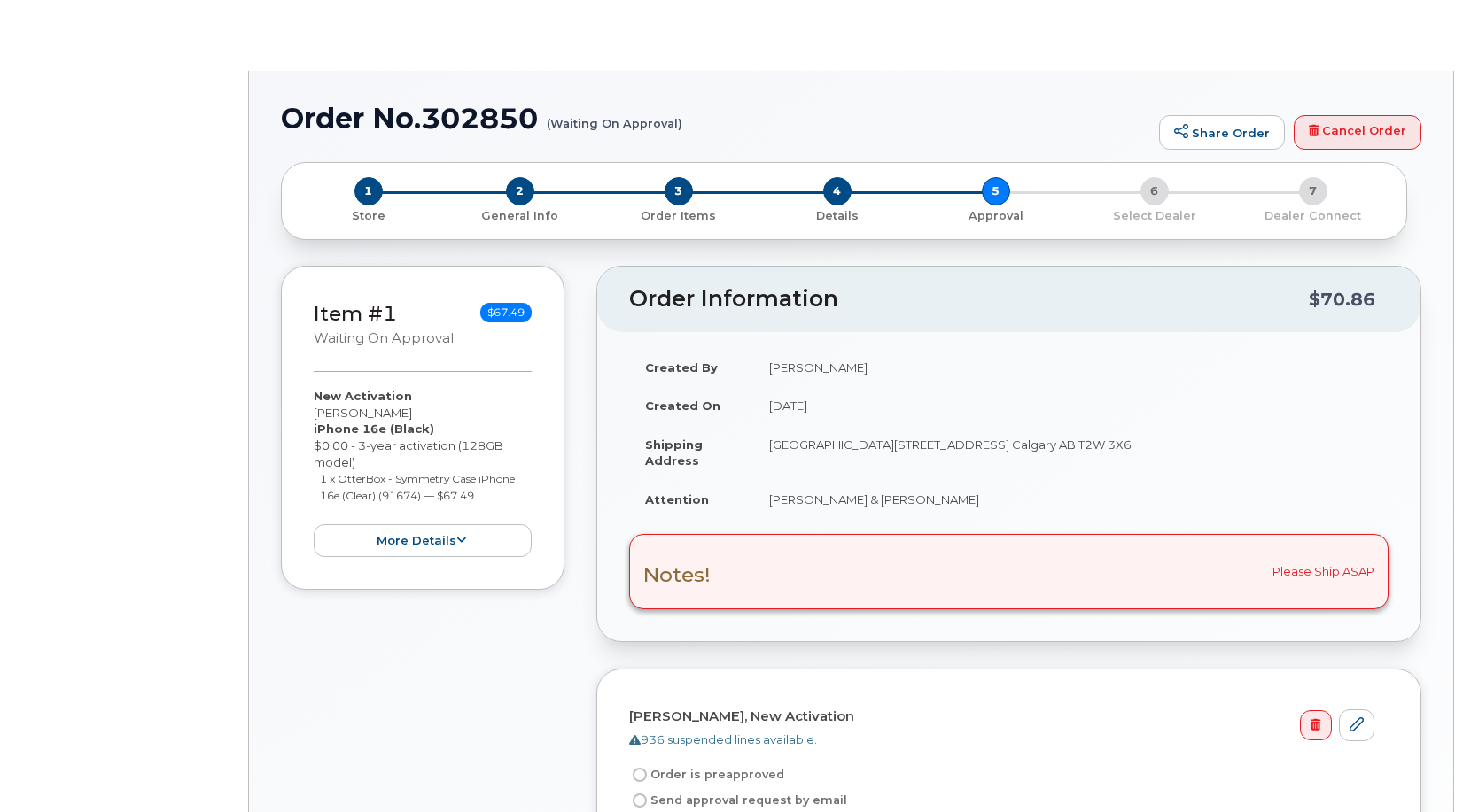
radio input "true"
